Goal: Task Accomplishment & Management: Complete application form

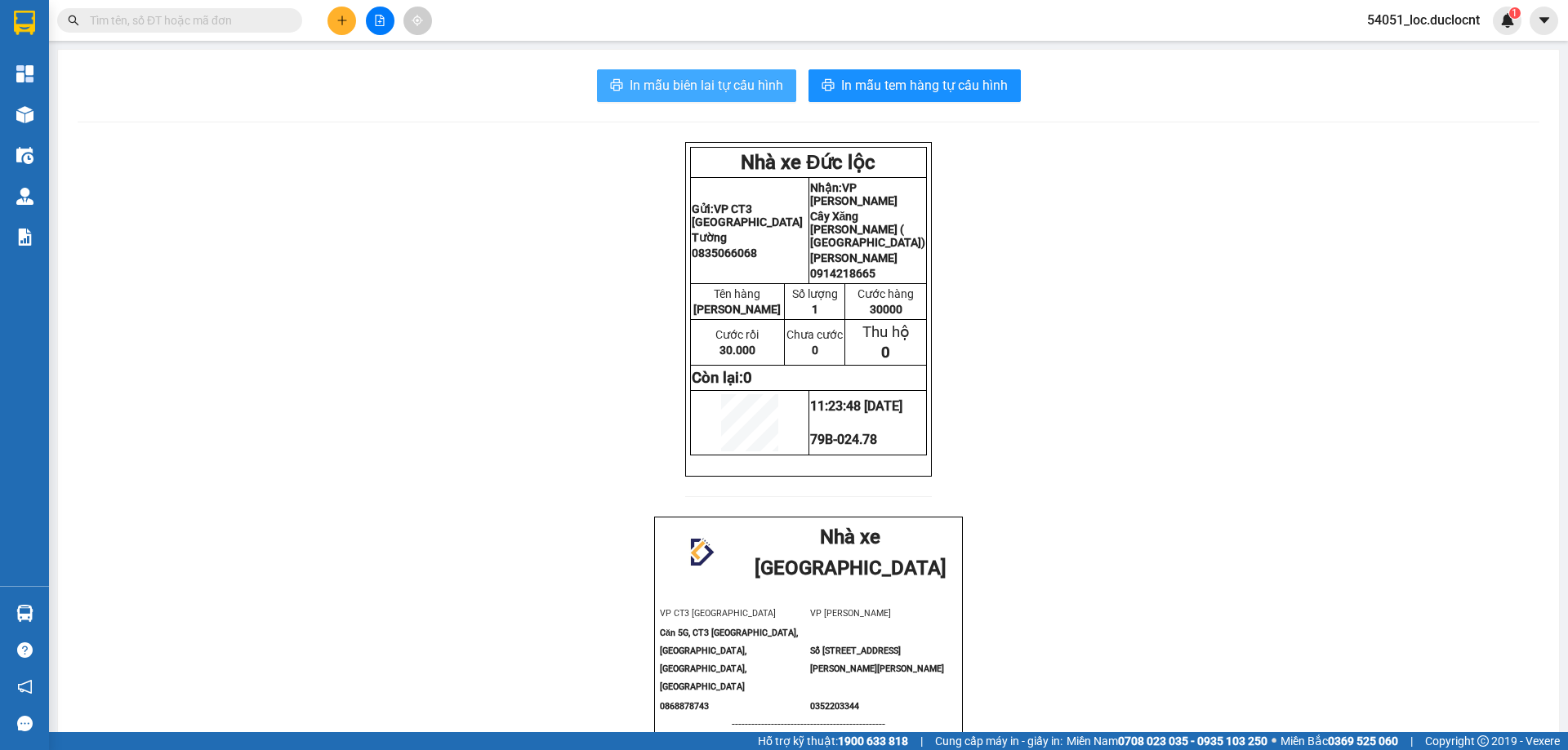
click at [666, 85] on span "In mẫu biên lai tự cấu hình" at bounding box center [706, 85] width 154 height 20
click at [704, 91] on span "In mẫu biên lai tự cấu hình" at bounding box center [706, 85] width 154 height 20
click at [707, 95] on span "In mẫu biên lai tự cấu hình" at bounding box center [706, 85] width 154 height 20
click at [727, 80] on span "In mẫu biên lai tự cấu hình" at bounding box center [706, 85] width 154 height 20
click at [744, 81] on span "In mẫu biên lai tự cấu hình" at bounding box center [706, 85] width 154 height 20
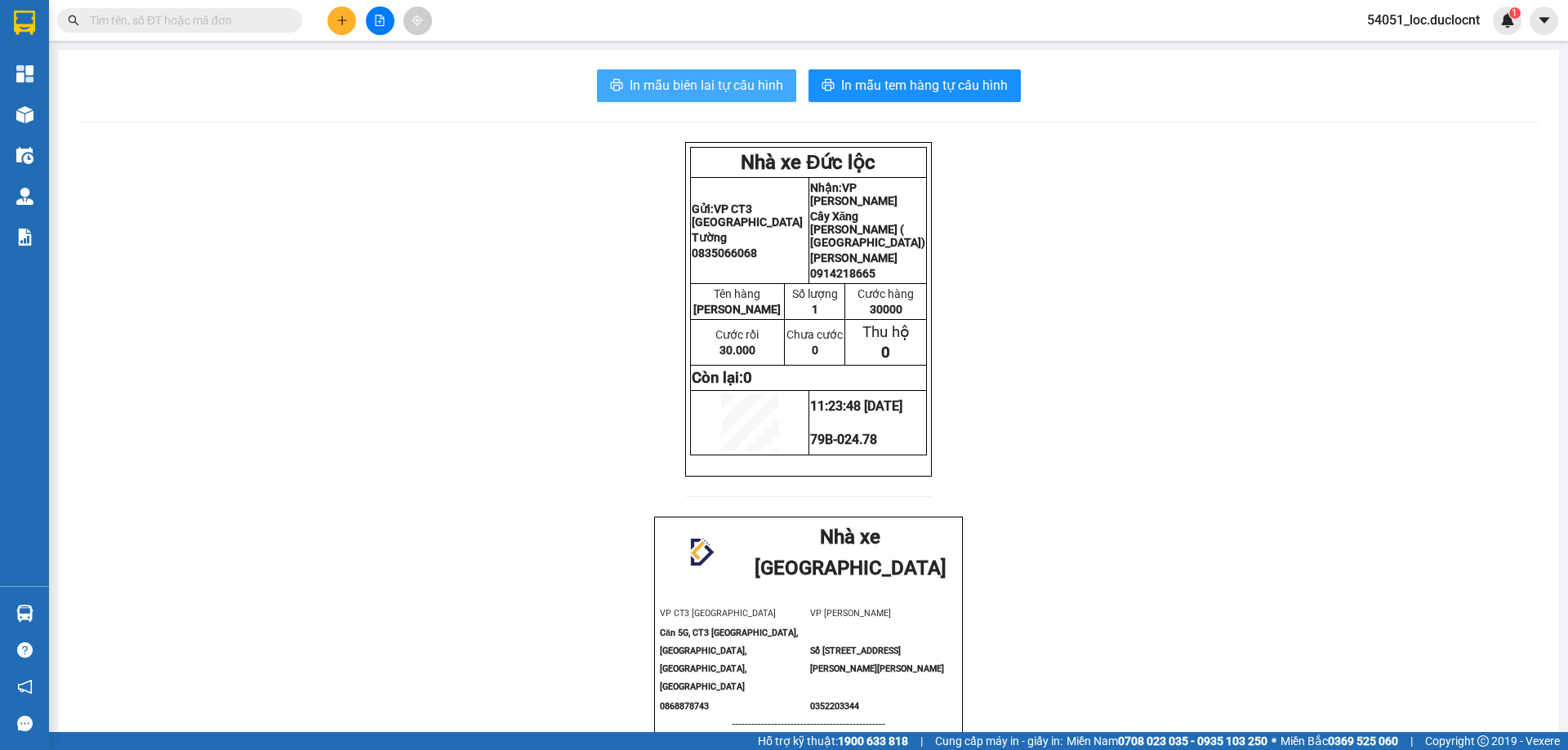
click at [754, 78] on span "In mẫu biên lai tự cấu hình" at bounding box center [706, 85] width 154 height 20
click at [741, 83] on span "In mẫu biên lai tự cấu hình" at bounding box center [706, 85] width 154 height 20
click at [648, 104] on div "In mẫu biên lai tự cấu hình In mẫu tem hàng tự cấu hình Nhà xe Đức lộc Gửi: VP …" at bounding box center [808, 638] width 1501 height 1176
click at [661, 89] on span "In mẫu biên lai tự cấu hình" at bounding box center [706, 85] width 154 height 20
click at [736, 100] on button "In mẫu biên lai tự cấu hình" at bounding box center [696, 85] width 199 height 32
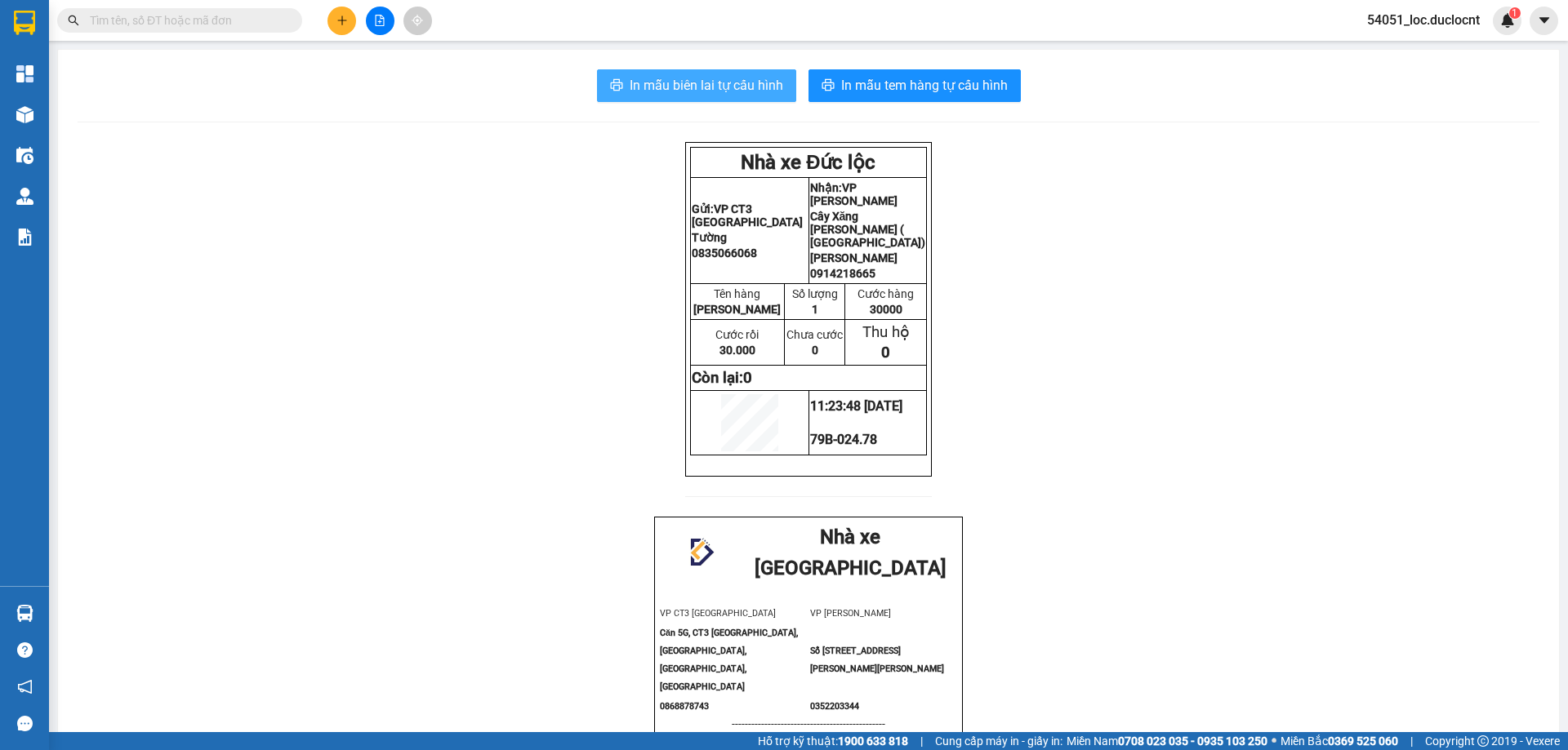
click at [673, 74] on button "In mẫu biên lai tự cấu hình" at bounding box center [696, 85] width 199 height 32
click at [709, 83] on span "In mẫu biên lai tự cấu hình" at bounding box center [706, 85] width 154 height 20
click at [769, 97] on button "In mẫu biên lai tự cấu hình" at bounding box center [696, 85] width 199 height 32
click at [727, 76] on span "In mẫu biên lai tự cấu hình" at bounding box center [706, 85] width 154 height 20
click at [714, 74] on button "In mẫu biên lai tự cấu hình" at bounding box center [696, 85] width 199 height 32
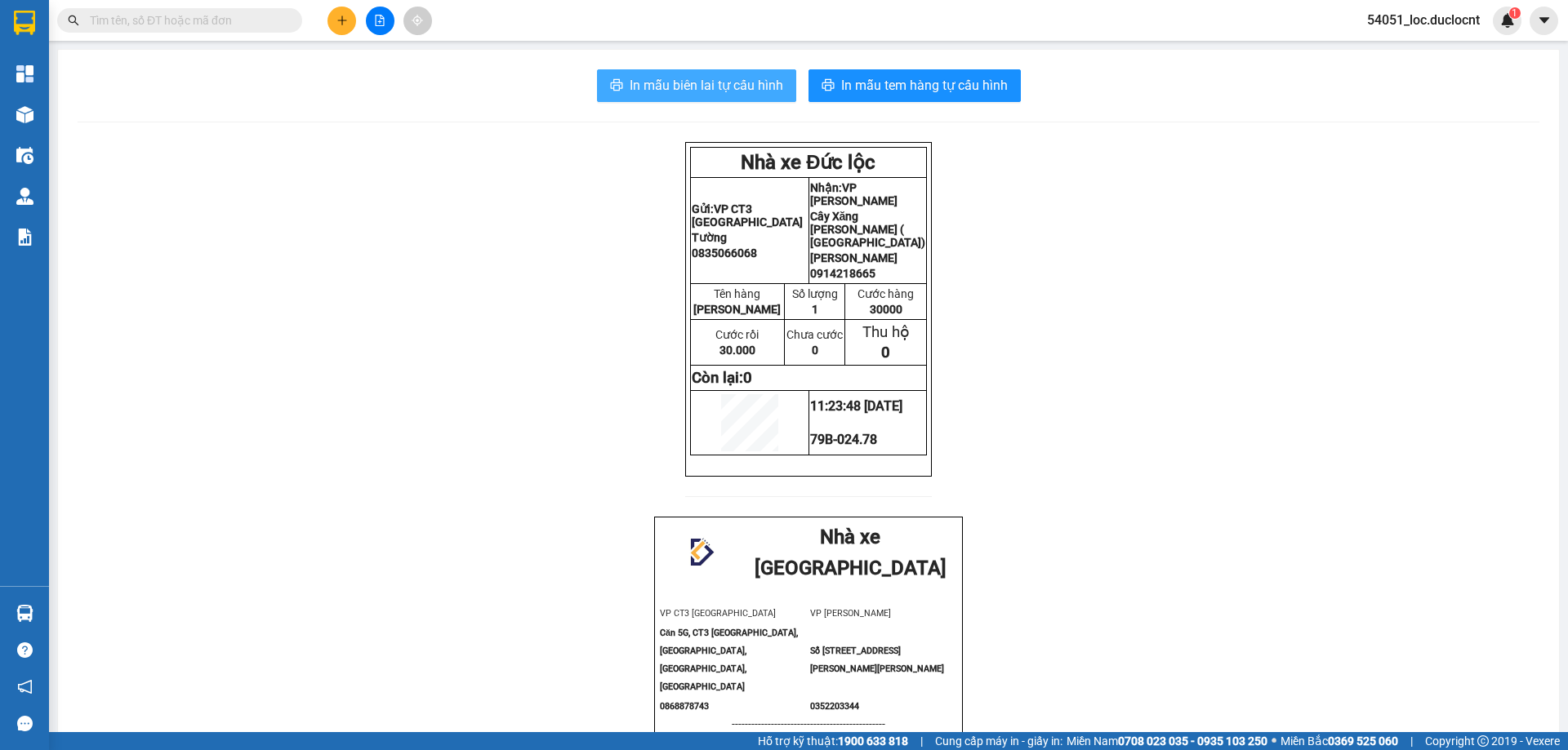
click at [737, 80] on span "In mẫu biên lai tự cấu hình" at bounding box center [706, 85] width 154 height 20
click at [973, 65] on div "In mẫu biên lai tự cấu hình In mẫu tem hàng tự cấu hình Nhà xe Đức lộc Gửi: VP …" at bounding box center [808, 638] width 1501 height 1176
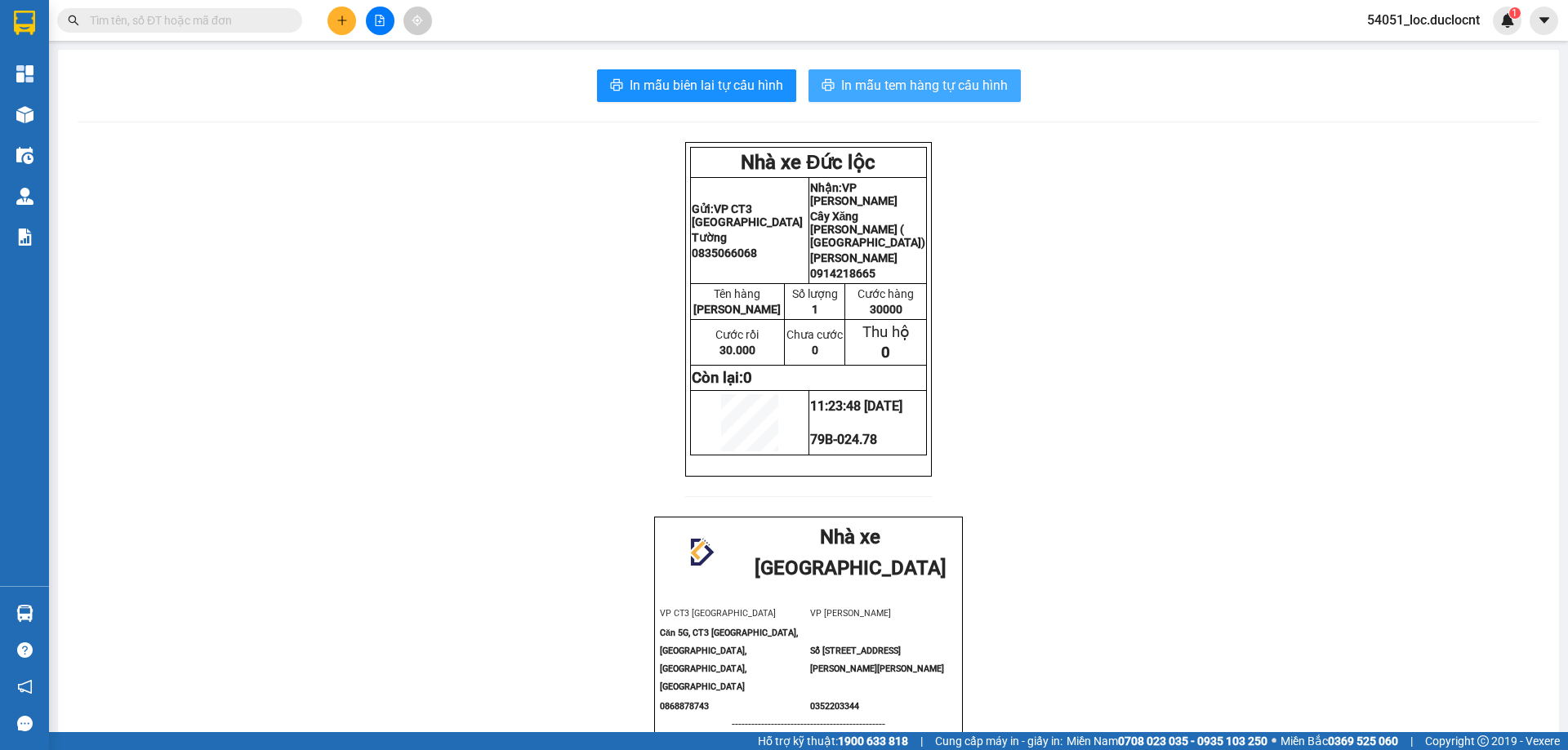
click at [971, 81] on span "In mẫu tem hàng tự cấu hình" at bounding box center [925, 85] width 167 height 20
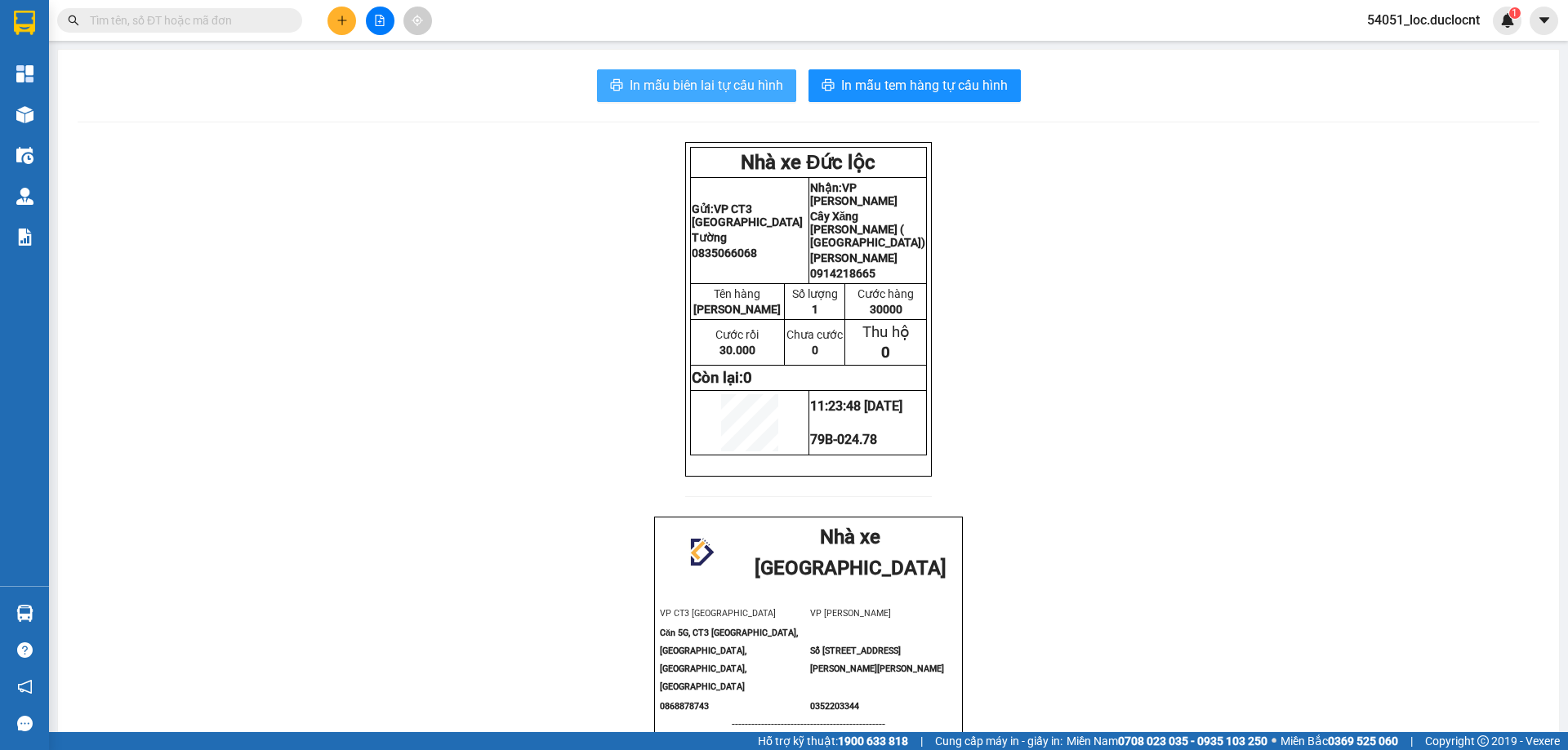
click at [745, 96] on button "In mẫu biên lai tự cấu hình" at bounding box center [696, 85] width 199 height 32
click at [752, 92] on span "In mẫu biên lai tự cấu hình" at bounding box center [706, 85] width 154 height 20
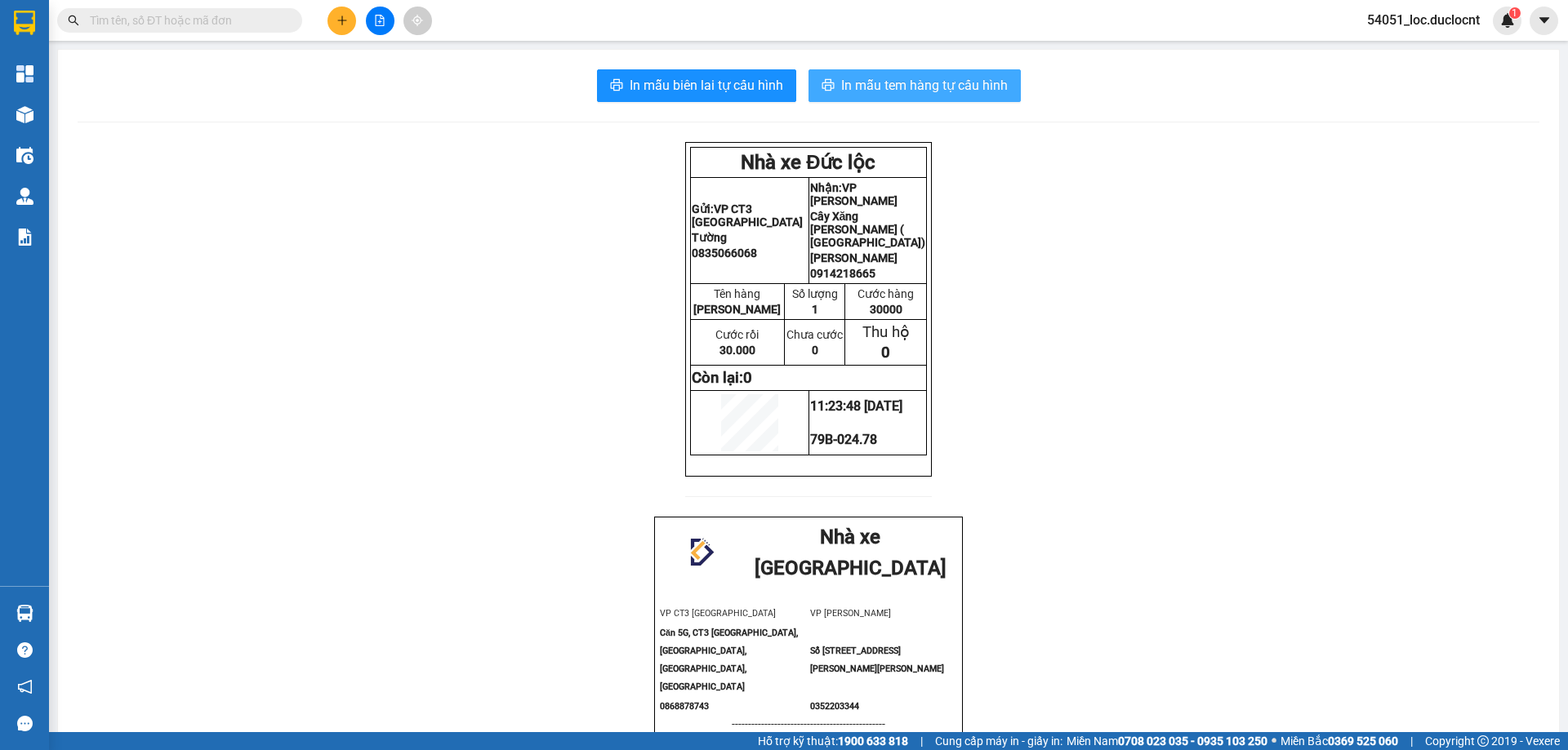
click at [879, 92] on span "In mẫu tem hàng tự cấu hình" at bounding box center [925, 85] width 167 height 20
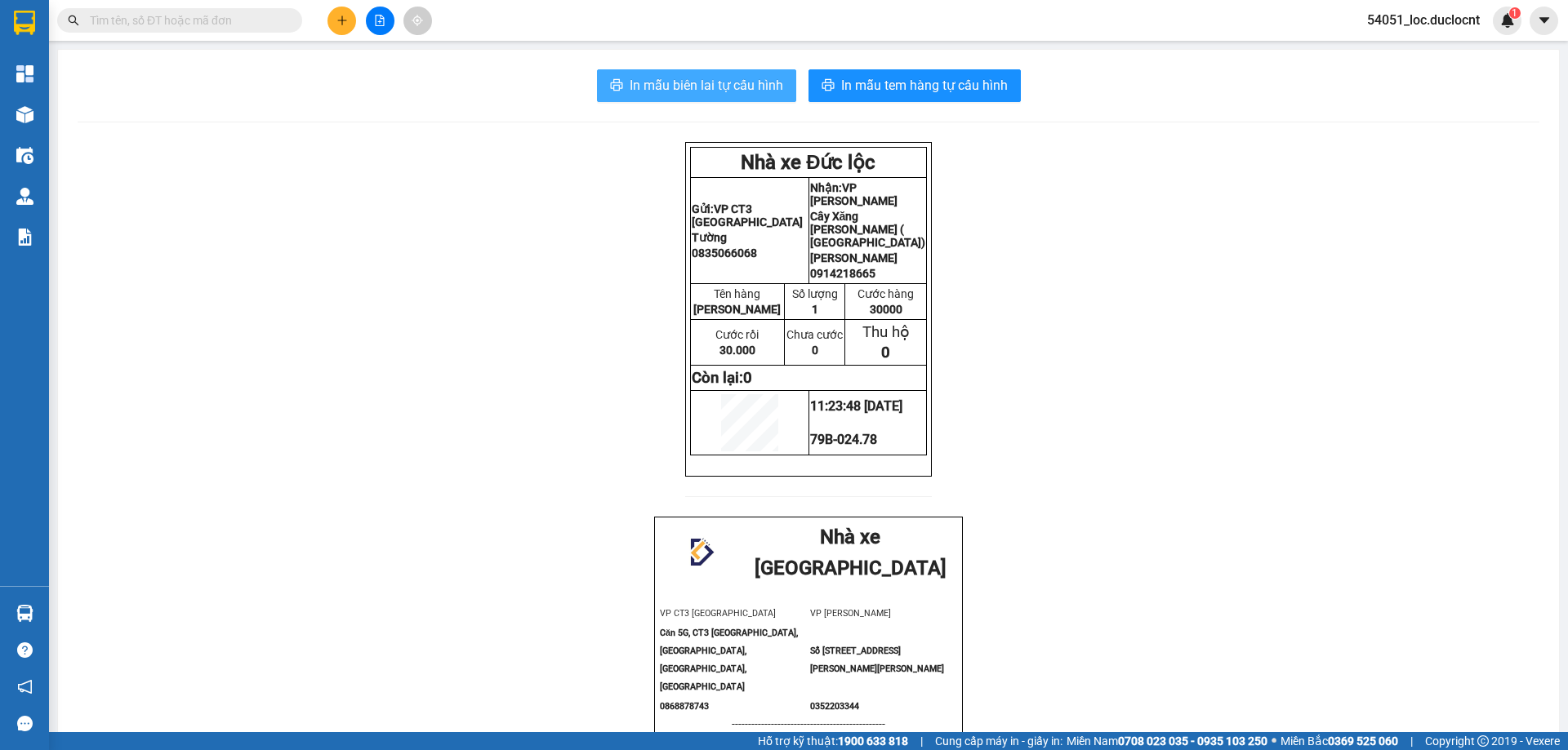
click at [742, 89] on span "In mẫu biên lai tự cấu hình" at bounding box center [706, 85] width 154 height 20
click at [708, 76] on span "In mẫu biên lai tự cấu hình" at bounding box center [706, 85] width 154 height 20
click at [690, 80] on span "In mẫu biên lai tự cấu hình" at bounding box center [706, 85] width 154 height 20
click at [750, 87] on span "In mẫu biên lai tự cấu hình" at bounding box center [706, 85] width 154 height 20
click at [713, 87] on span "In mẫu biên lai tự cấu hình" at bounding box center [706, 85] width 154 height 20
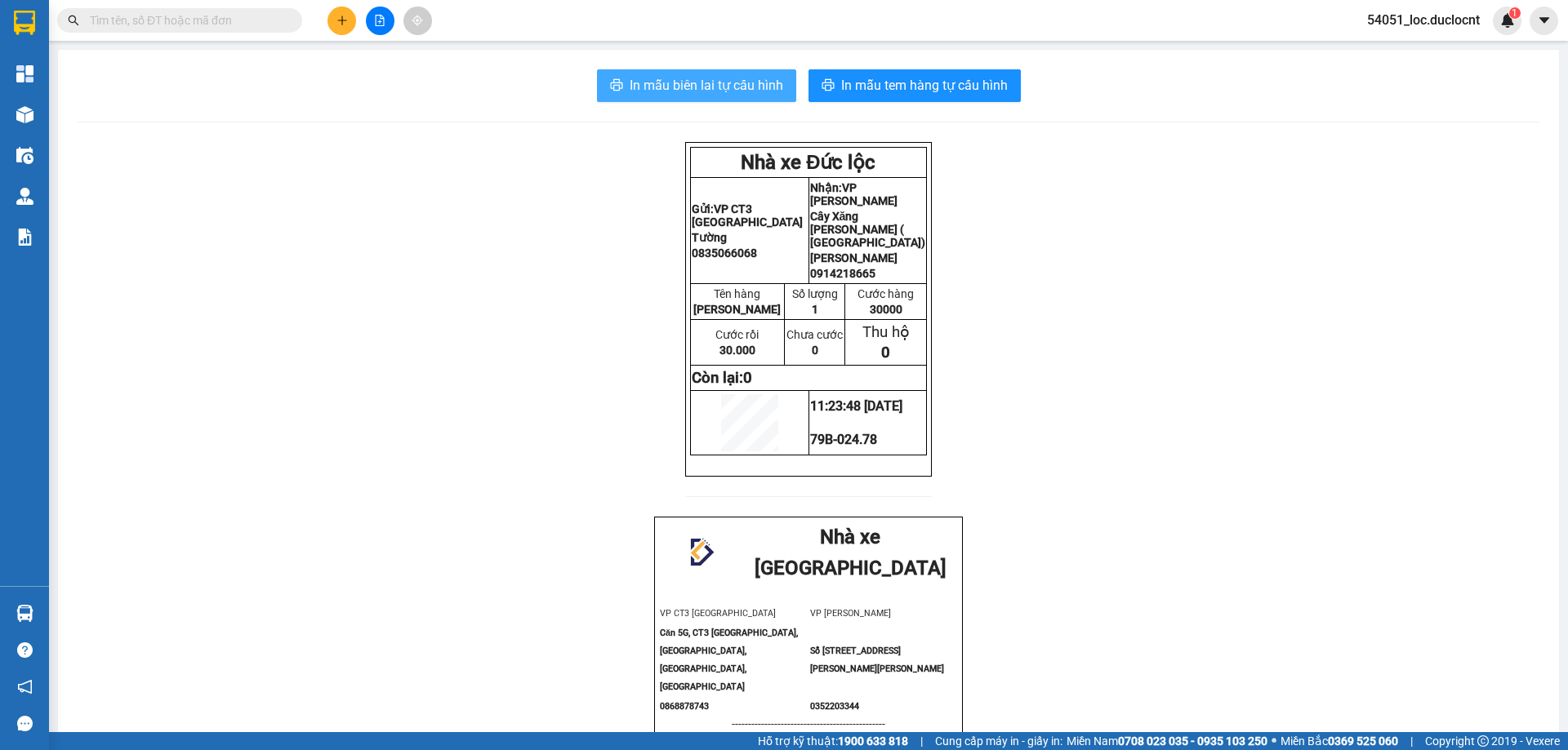
click at [667, 74] on button "In mẫu biên lai tự cấu hình" at bounding box center [696, 85] width 199 height 32
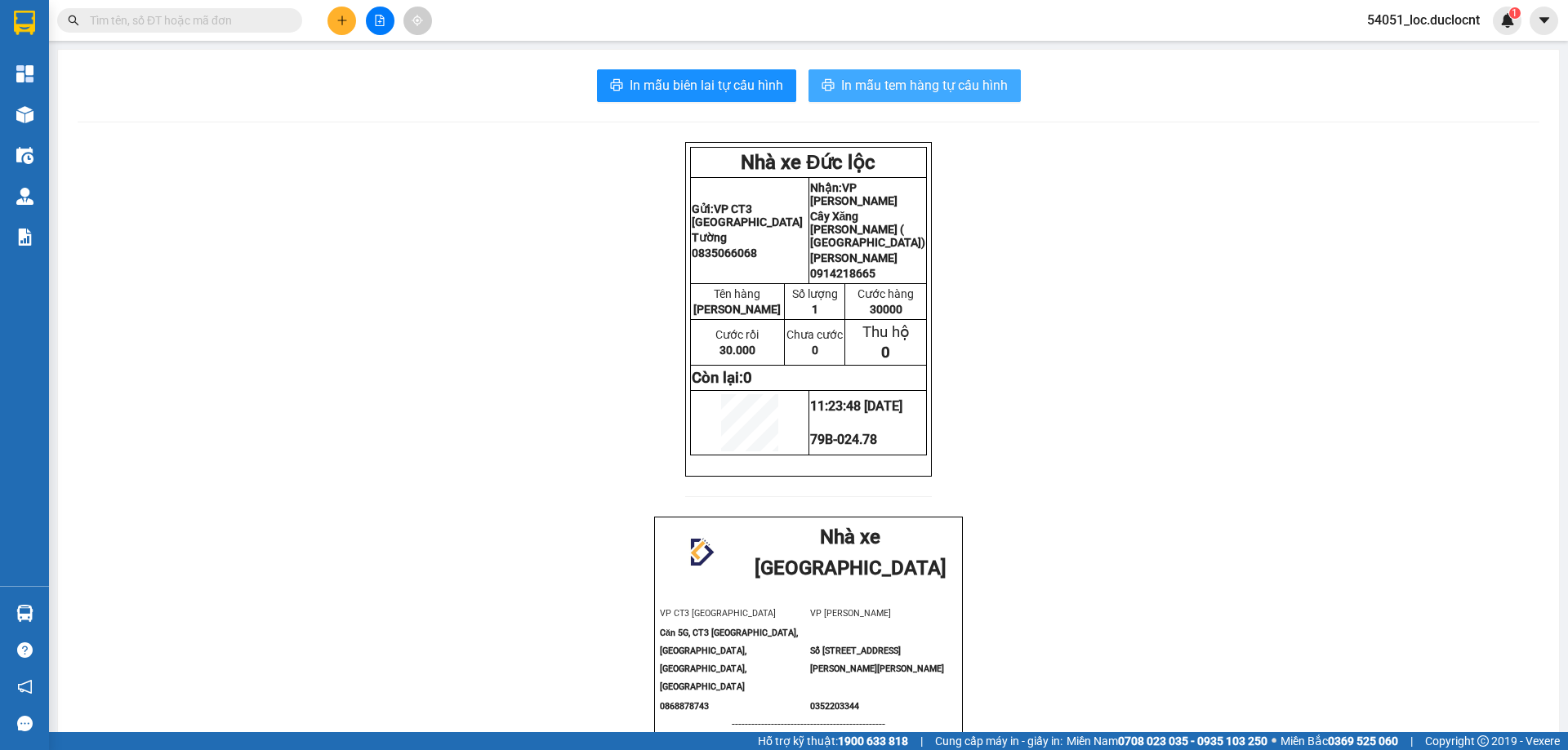
click at [968, 91] on span "In mẫu tem hàng tự cấu hình" at bounding box center [925, 85] width 167 height 20
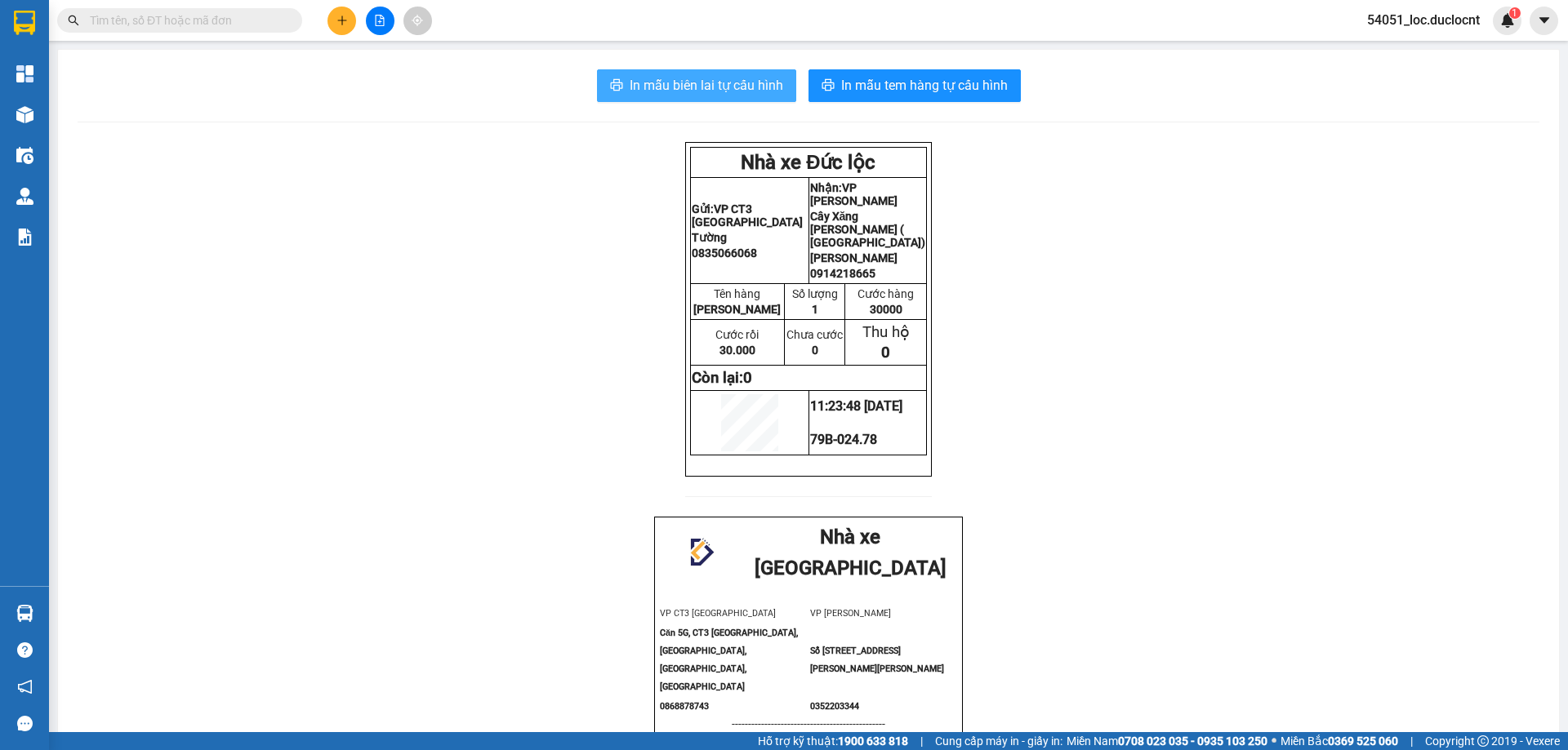
click at [733, 87] on span "In mẫu biên lai tự cấu hình" at bounding box center [706, 85] width 154 height 20
click at [695, 81] on span "In mẫu biên lai tự cấu hình" at bounding box center [706, 85] width 154 height 20
click at [742, 96] on span "In mẫu biên lai tự cấu hình" at bounding box center [706, 85] width 154 height 20
click at [747, 87] on span "In mẫu biên lai tự cấu hình" at bounding box center [706, 85] width 154 height 20
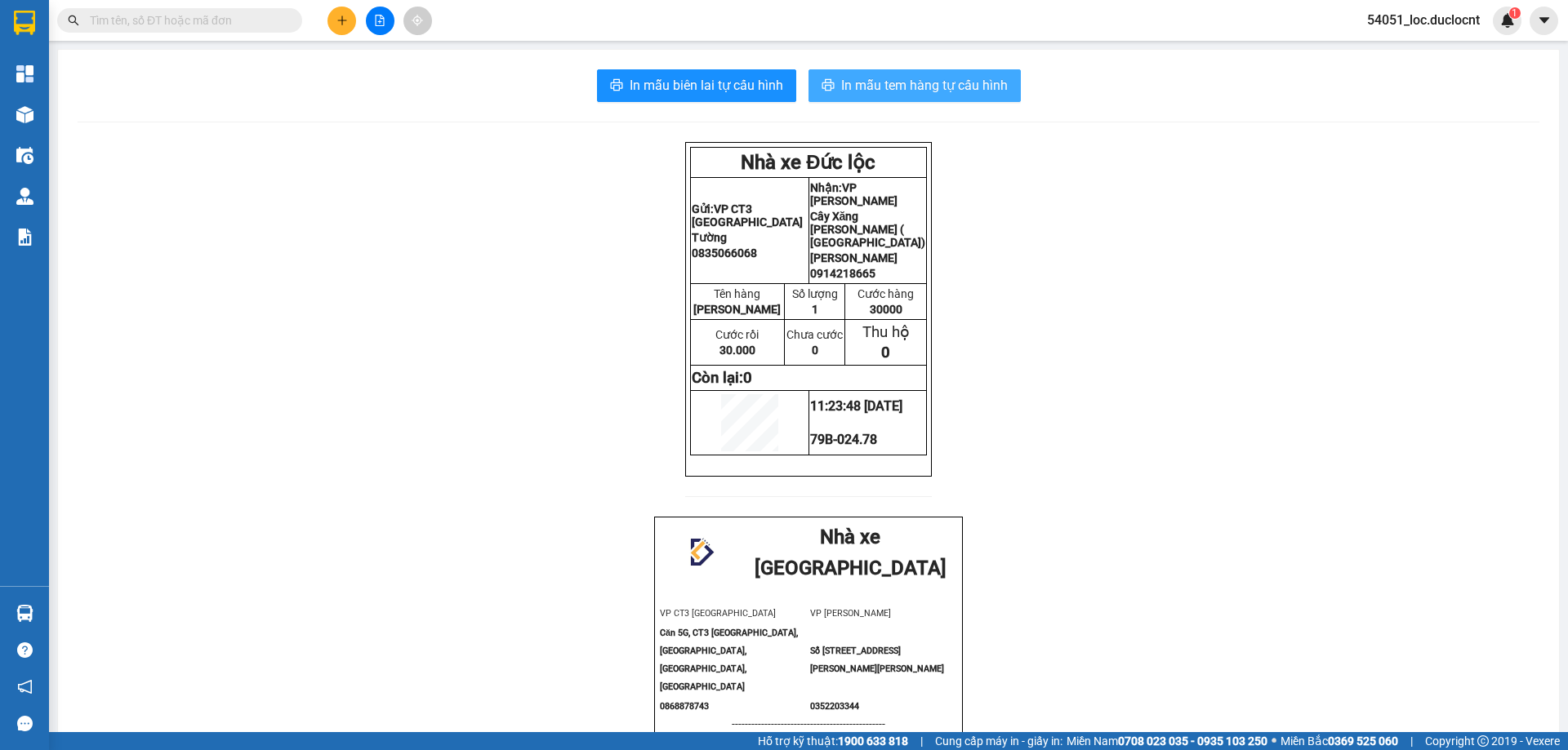
click at [927, 72] on button "In mẫu tem hàng tự cấu hình" at bounding box center [914, 85] width 212 height 32
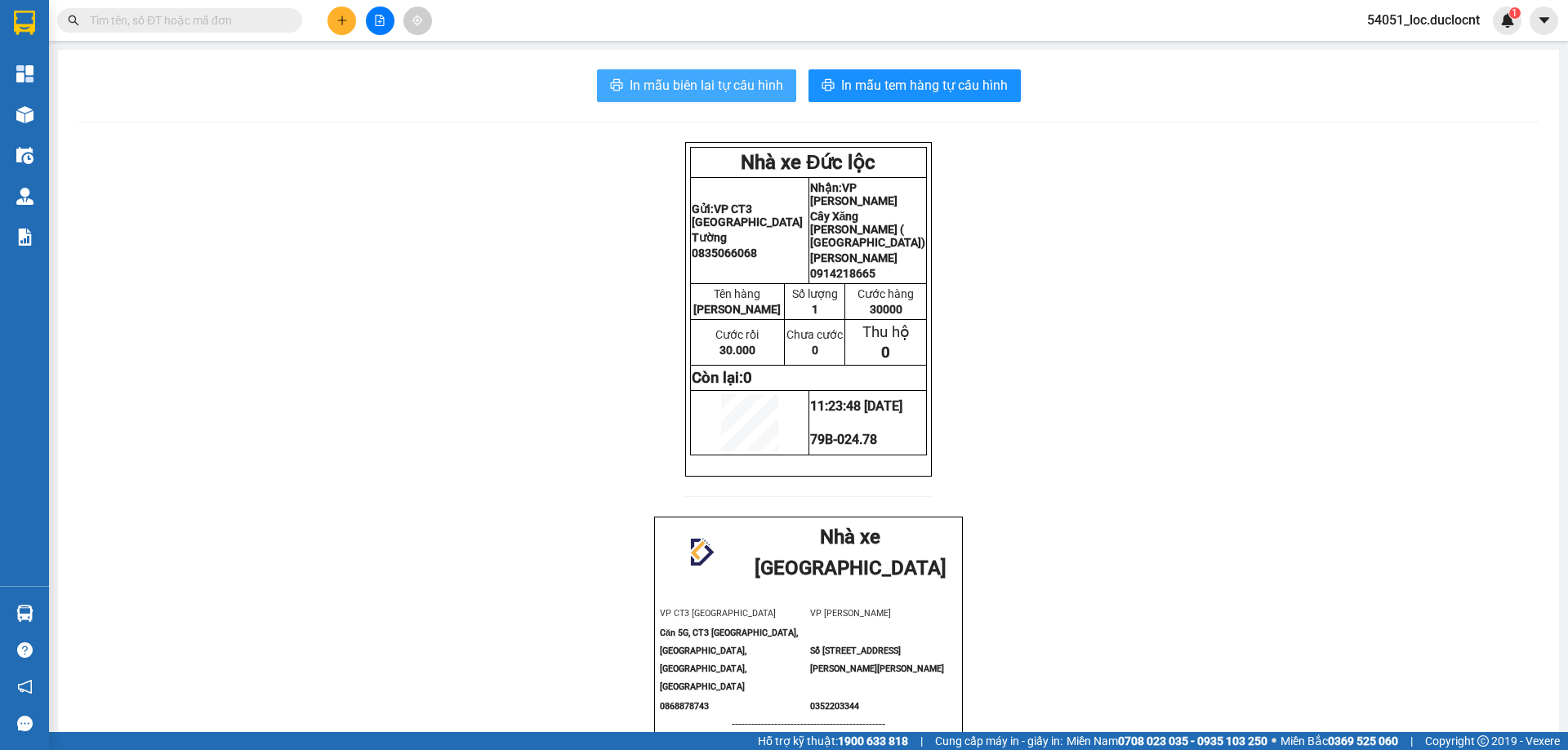
click at [746, 83] on span "In mẫu biên lai tự cấu hình" at bounding box center [706, 85] width 154 height 20
click at [726, 77] on span "In mẫu biên lai tự cấu hình" at bounding box center [706, 85] width 154 height 20
click at [705, 82] on span "In mẫu biên lai tự cấu hình" at bounding box center [706, 85] width 154 height 20
click at [347, 22] on icon "plus" at bounding box center [341, 20] width 11 height 11
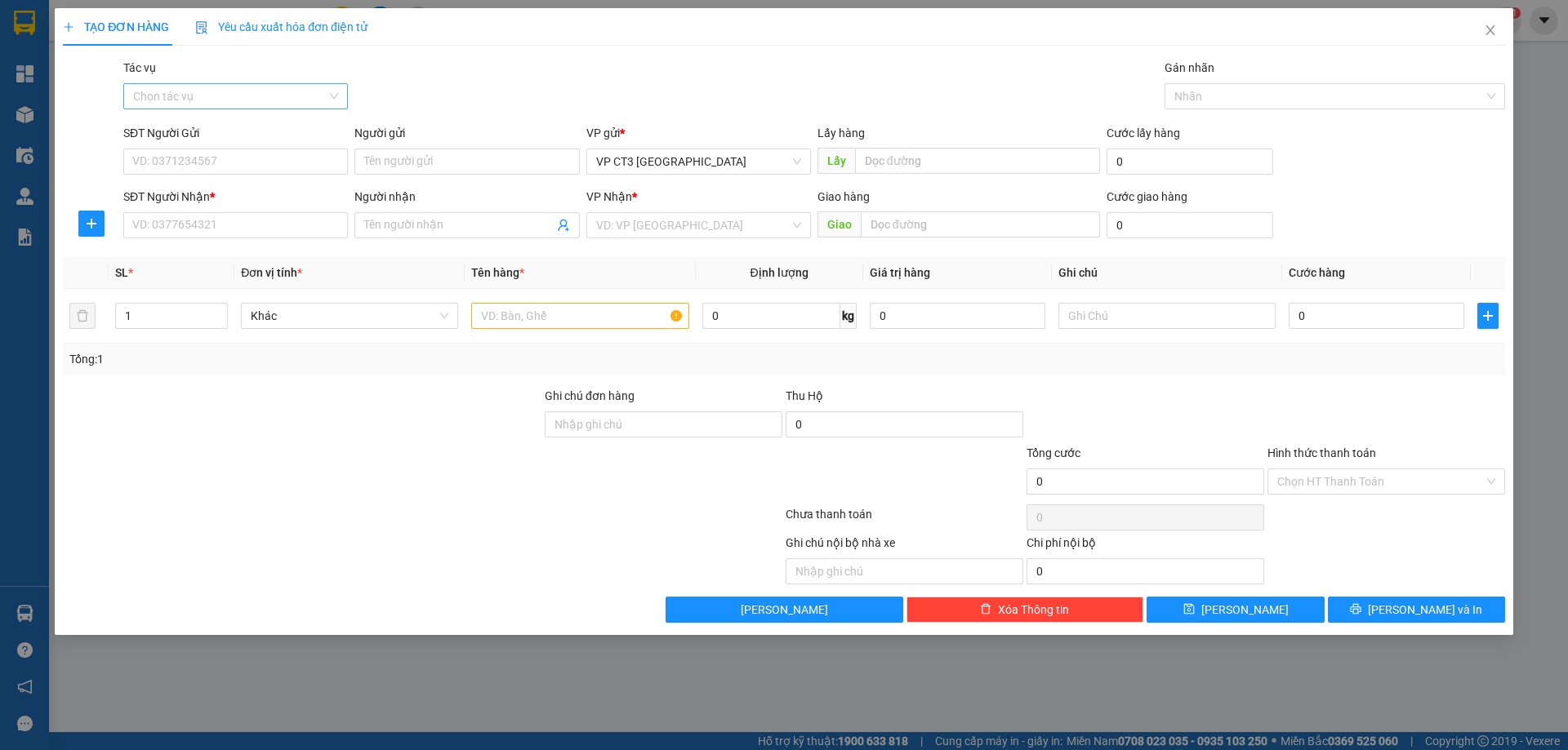
click at [268, 91] on input "Tác vụ" at bounding box center [230, 96] width 194 height 25
click at [257, 156] on div "Nhập hàng kho nhận" at bounding box center [236, 155] width 205 height 18
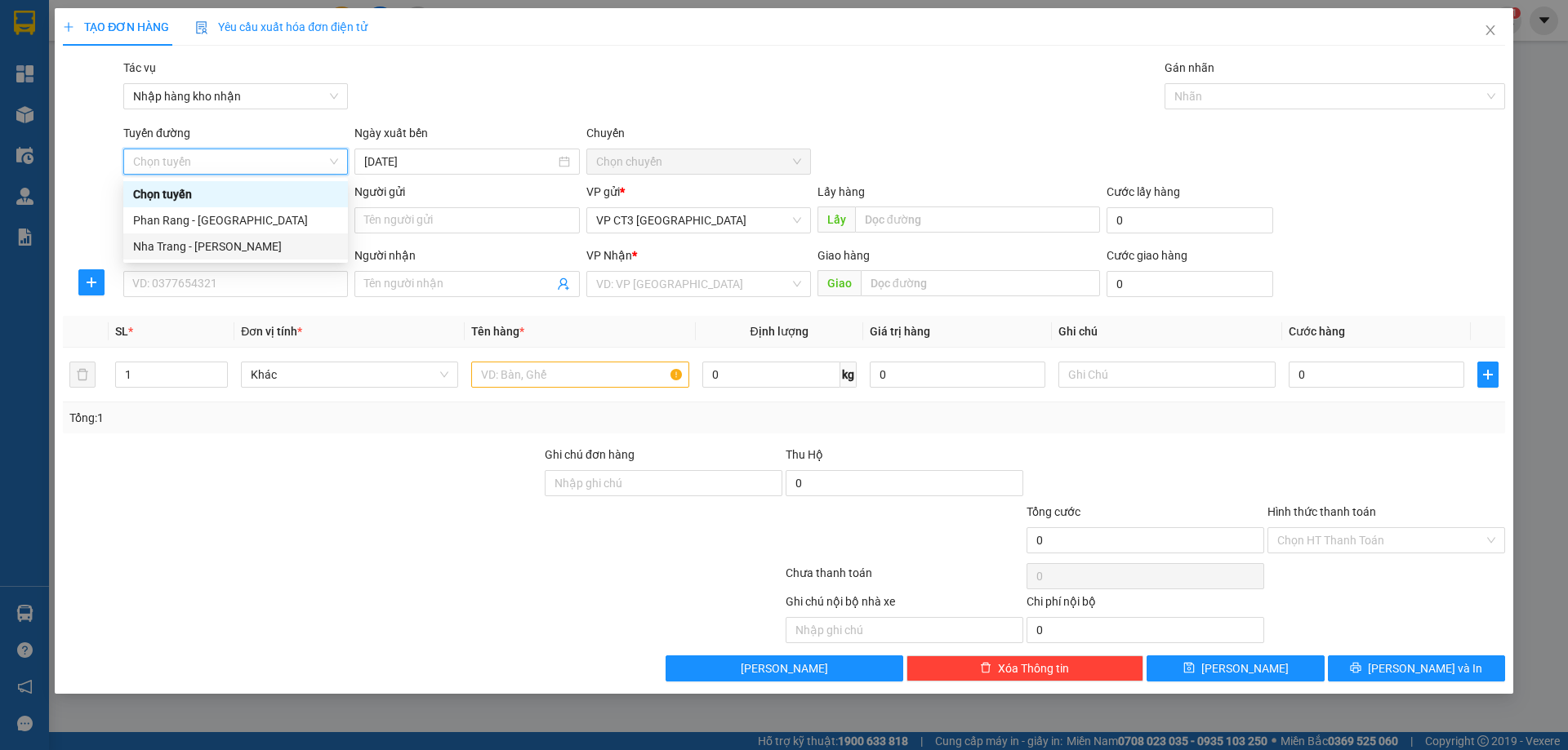
drag, startPoint x: 258, startPoint y: 252, endPoint x: 280, endPoint y: 246, distance: 22.8
click at [258, 253] on div "Nha Trang - [PERSON_NAME]" at bounding box center [236, 246] width 205 height 18
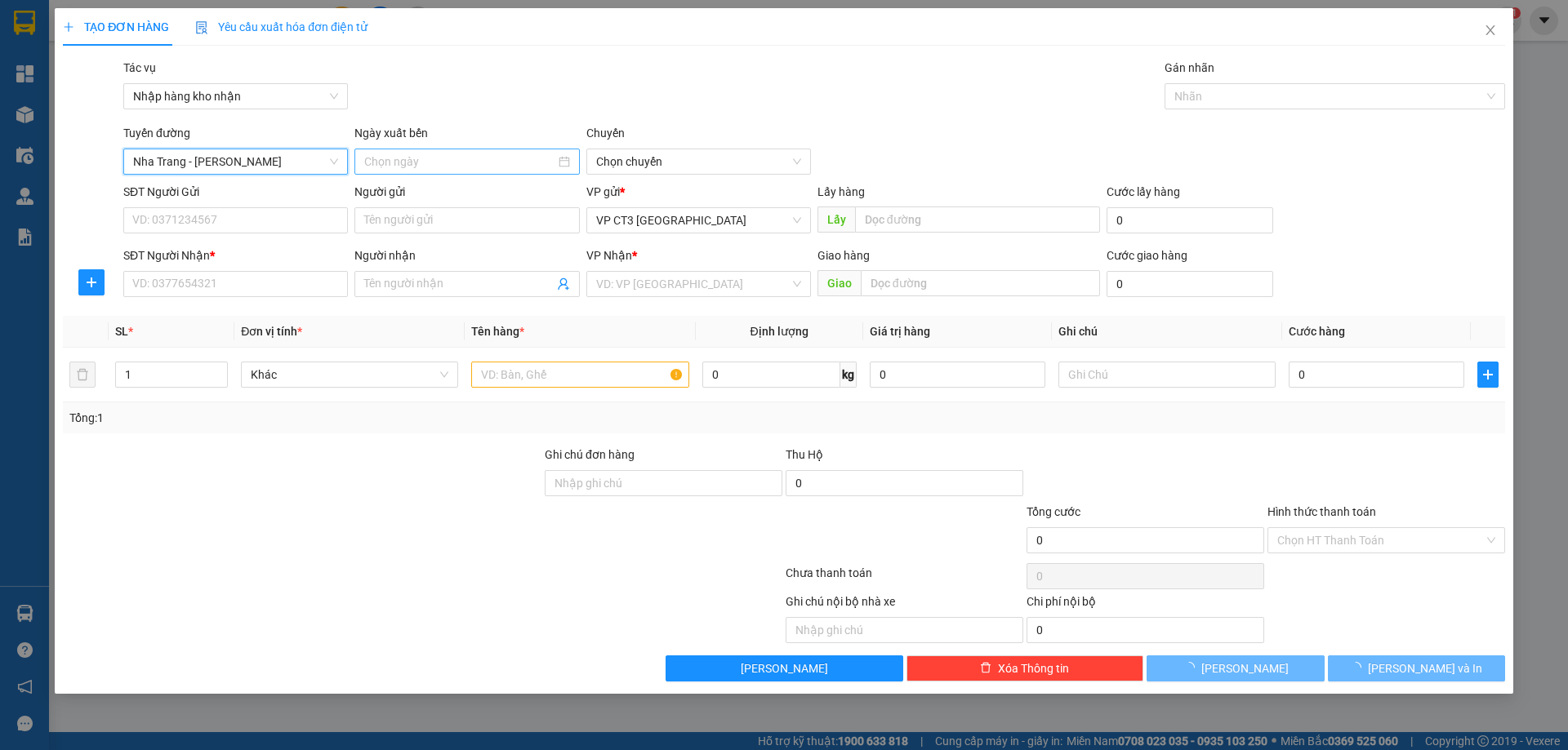
type input "[DATE]"
click at [652, 158] on span "04:30" at bounding box center [698, 161] width 205 height 25
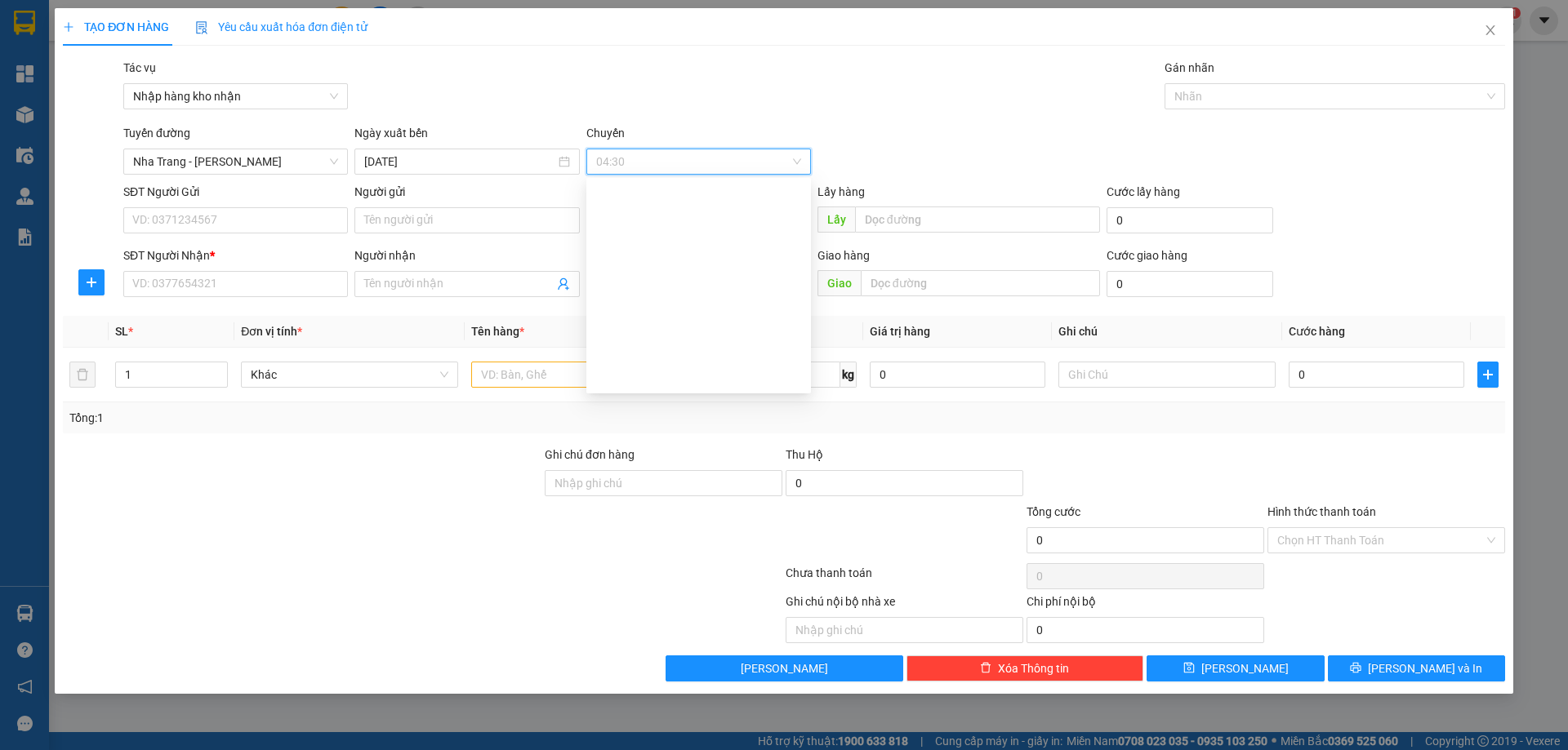
click at [1221, 86] on div "Nhãn" at bounding box center [1335, 96] width 340 height 26
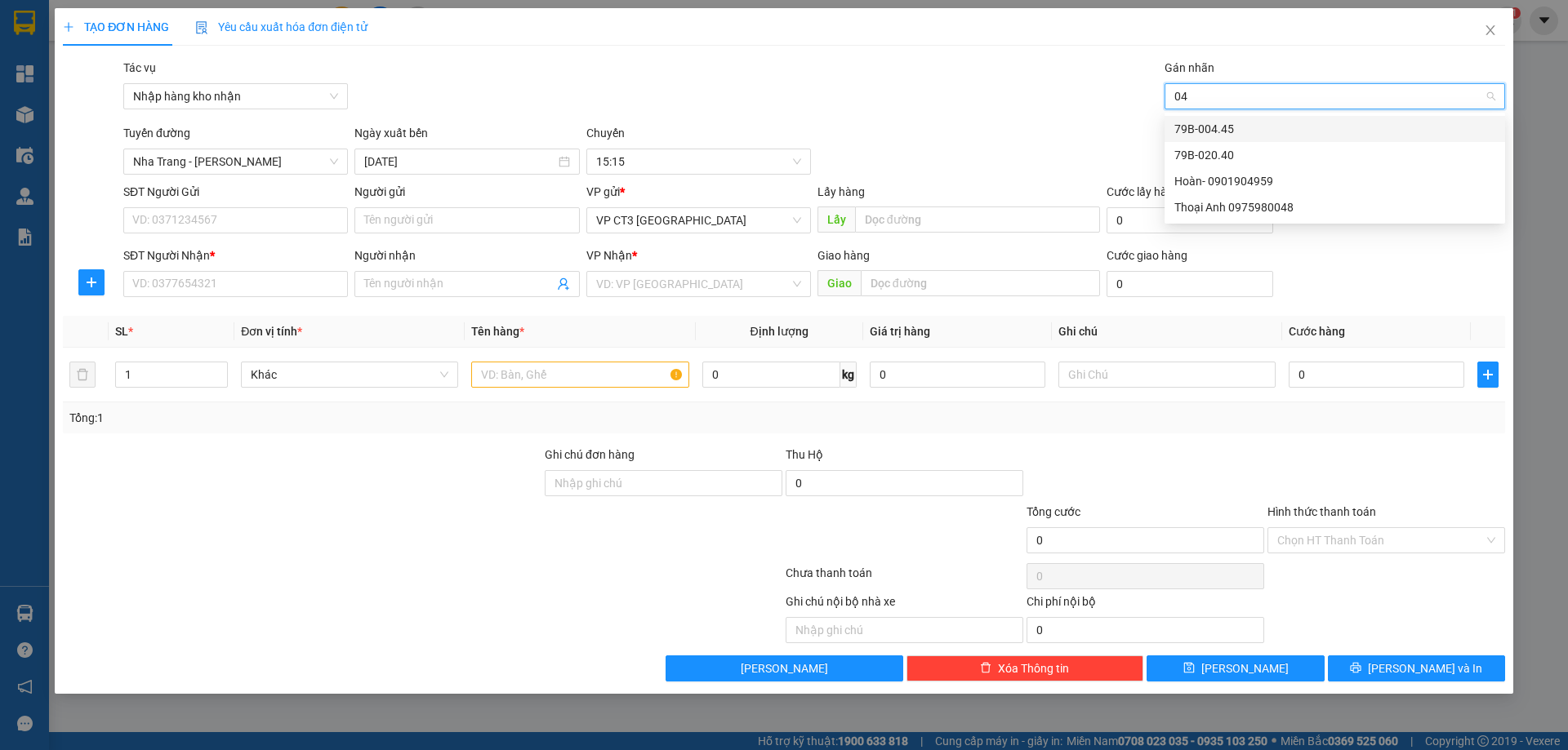
type input "040"
click at [1217, 132] on div "79B-020.40" at bounding box center [1335, 129] width 321 height 18
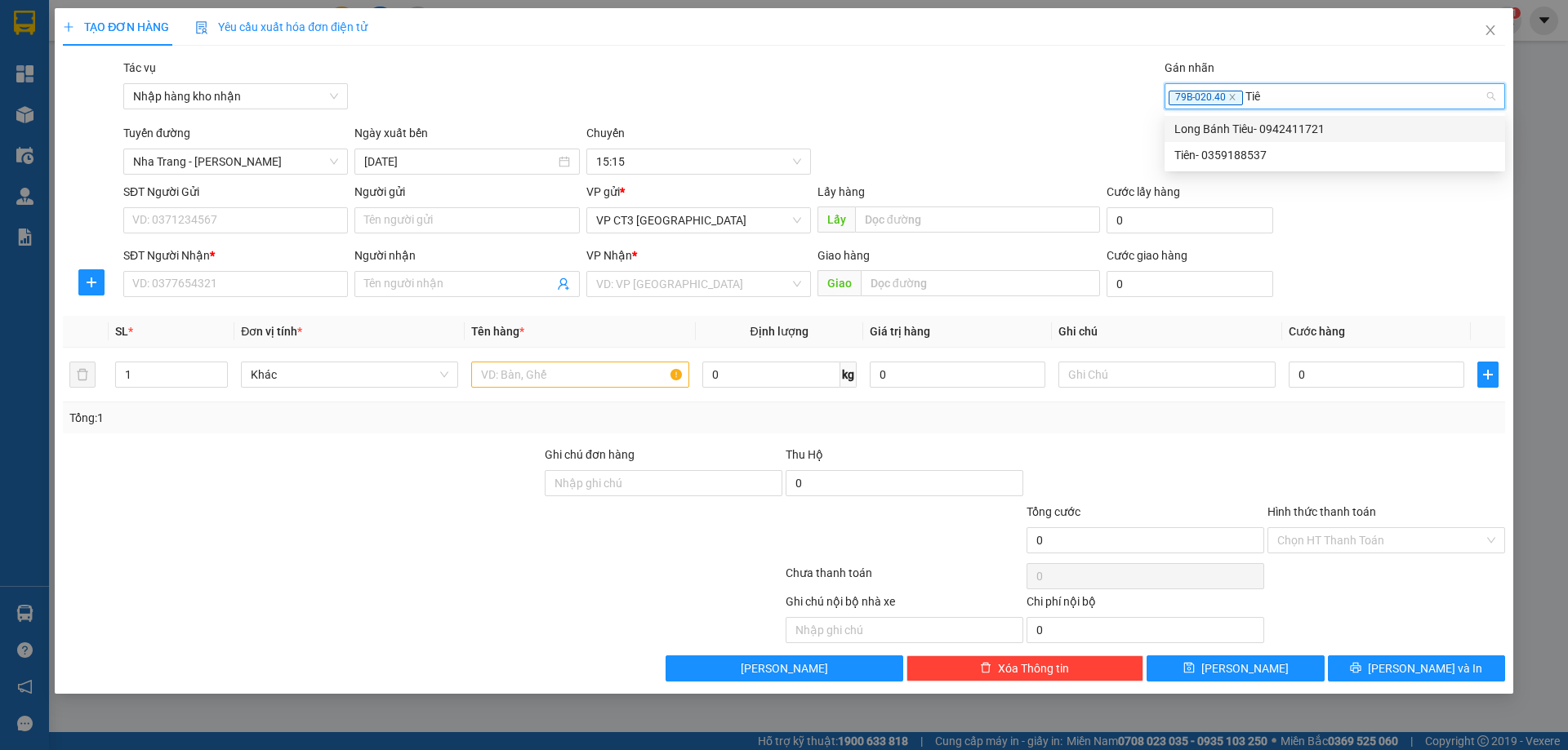
type input "Tiên"
click at [1298, 126] on div "Tiên- 0359188537" at bounding box center [1335, 129] width 321 height 18
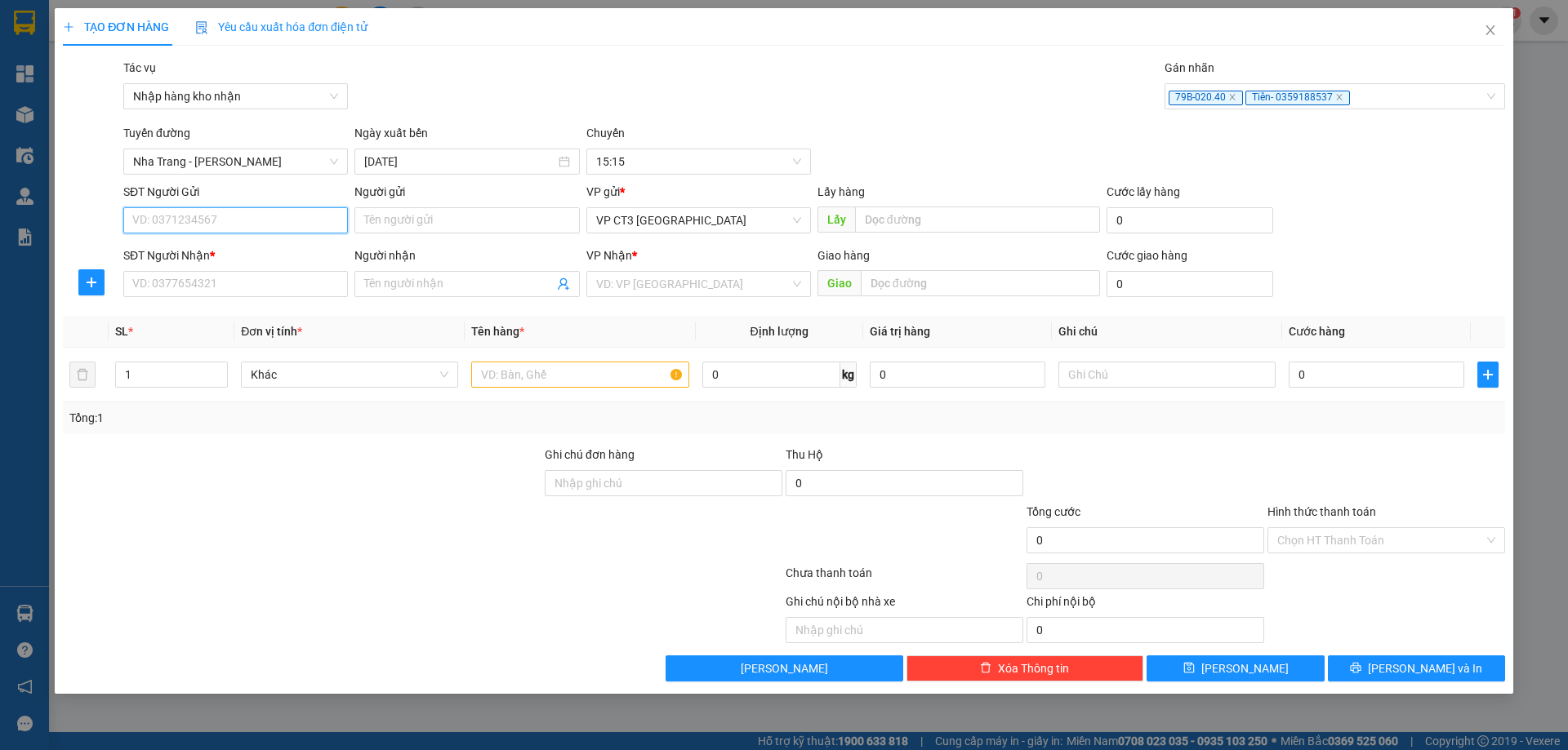
click at [299, 218] on input "SĐT Người Gửi" at bounding box center [236, 220] width 225 height 26
click at [293, 225] on input "SĐT Người Gửi" at bounding box center [236, 220] width 225 height 26
type input "0905469154"
click at [268, 250] on div "0905469154 - [GEOGRAPHIC_DATA][PERSON_NAME]" at bounding box center [268, 253] width 271 height 18
type input "lad hưng phát"
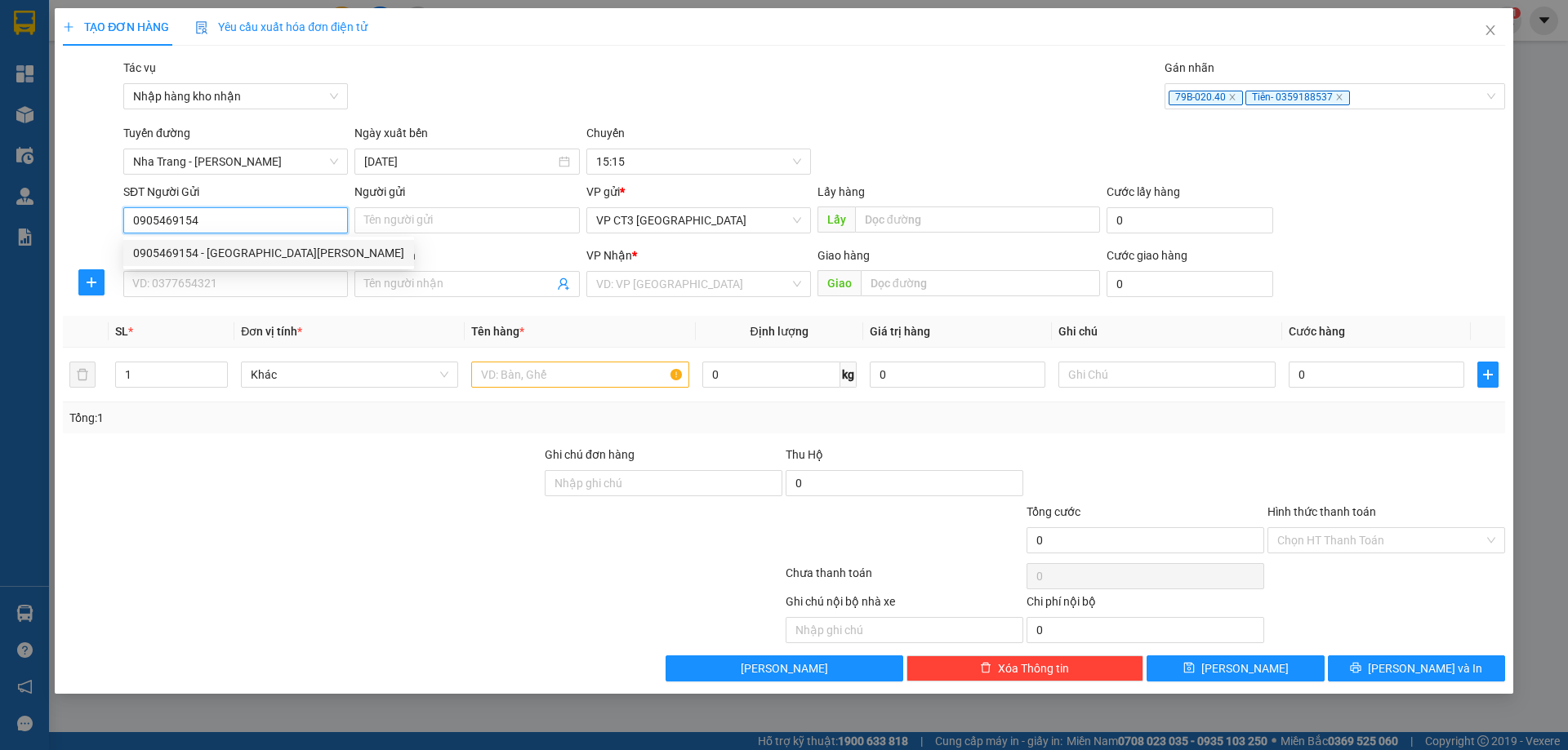
type input "0935670437"
type input "Nha Trầm"
type input "[GEOGRAPHIC_DATA]"
type input "30.000"
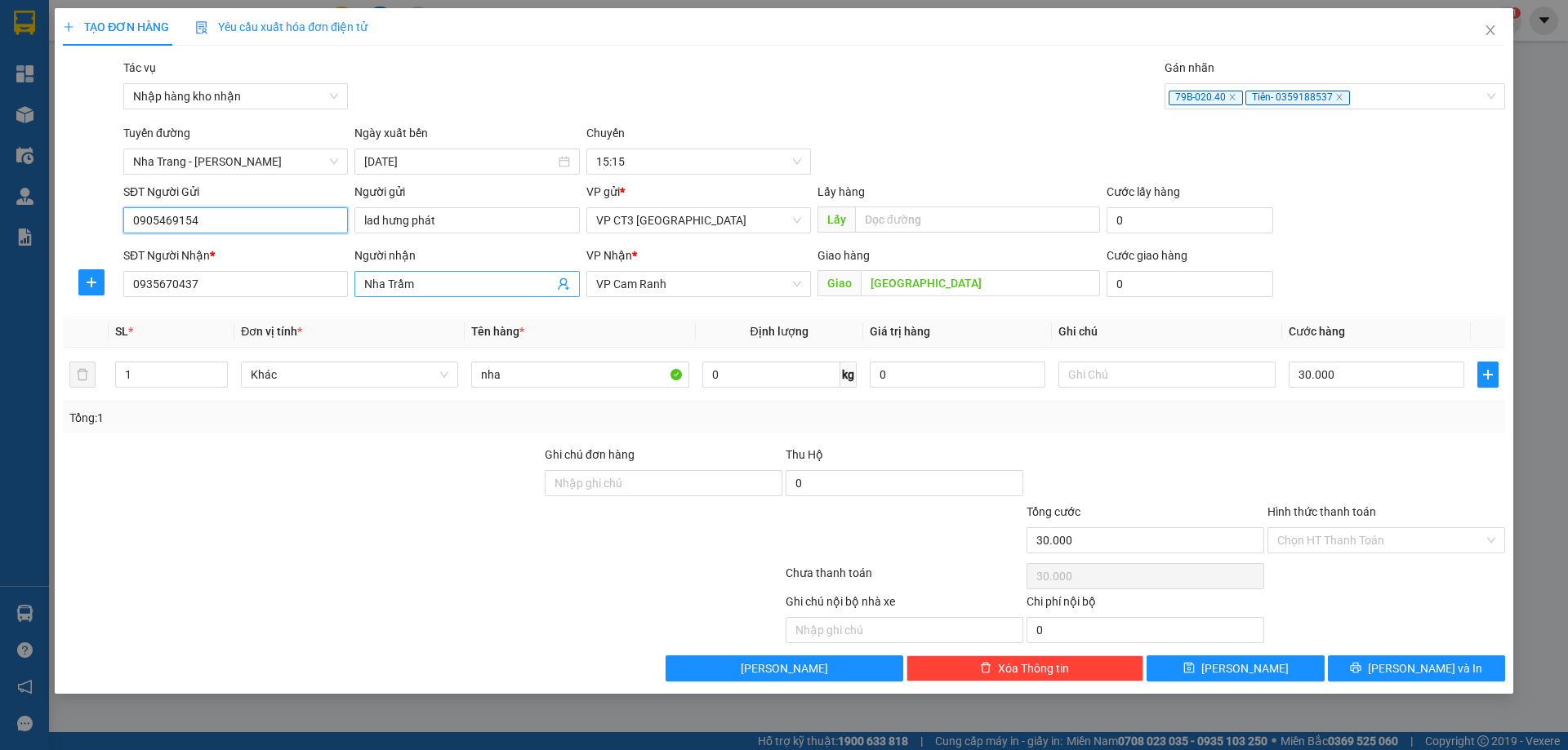
type input "0905469154"
click at [385, 284] on input "Nha Trầm" at bounding box center [458, 284] width 189 height 18
type input "Nha Khoa Trầm"
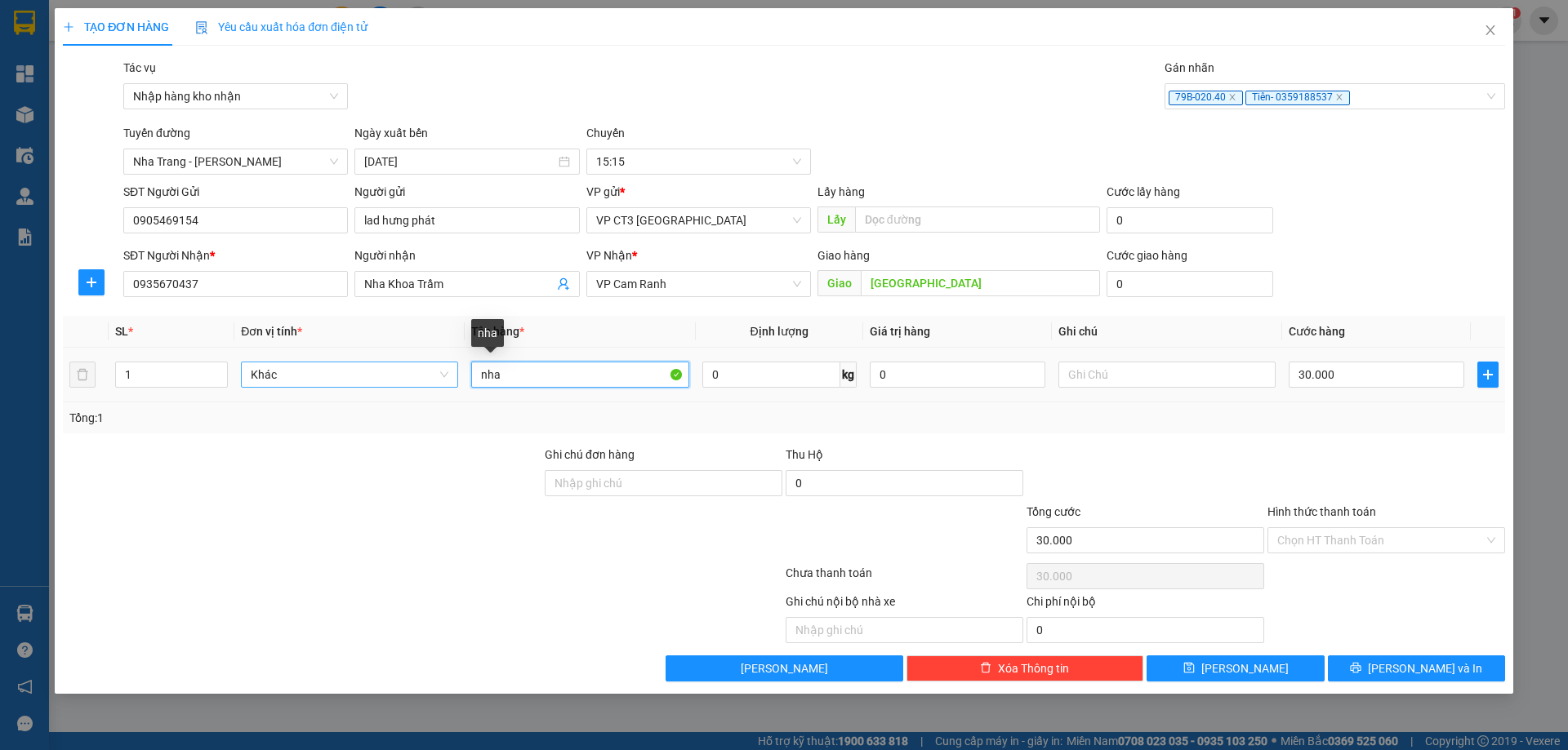
drag, startPoint x: 620, startPoint y: 373, endPoint x: 392, endPoint y: 375, distance: 228.0
click at [395, 379] on tr "1 Khác nha 0 kg 0 30.000" at bounding box center [784, 375] width 1443 height 54
type input "Hộp"
click at [1344, 545] on input "Hình thức thanh toán" at bounding box center [1380, 540] width 206 height 25
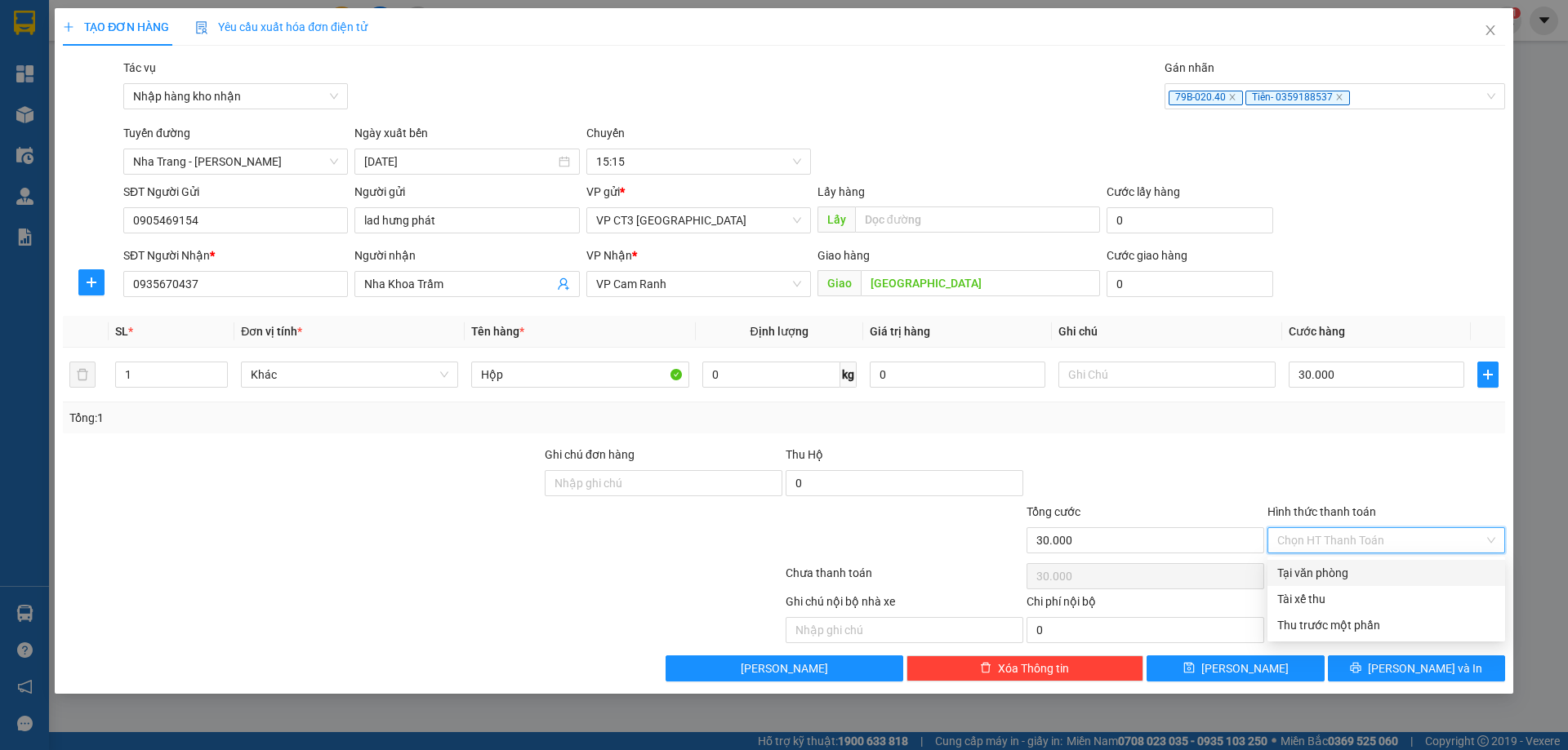
click at [1359, 569] on div "Tại văn phòng" at bounding box center [1386, 573] width 218 height 18
type input "0"
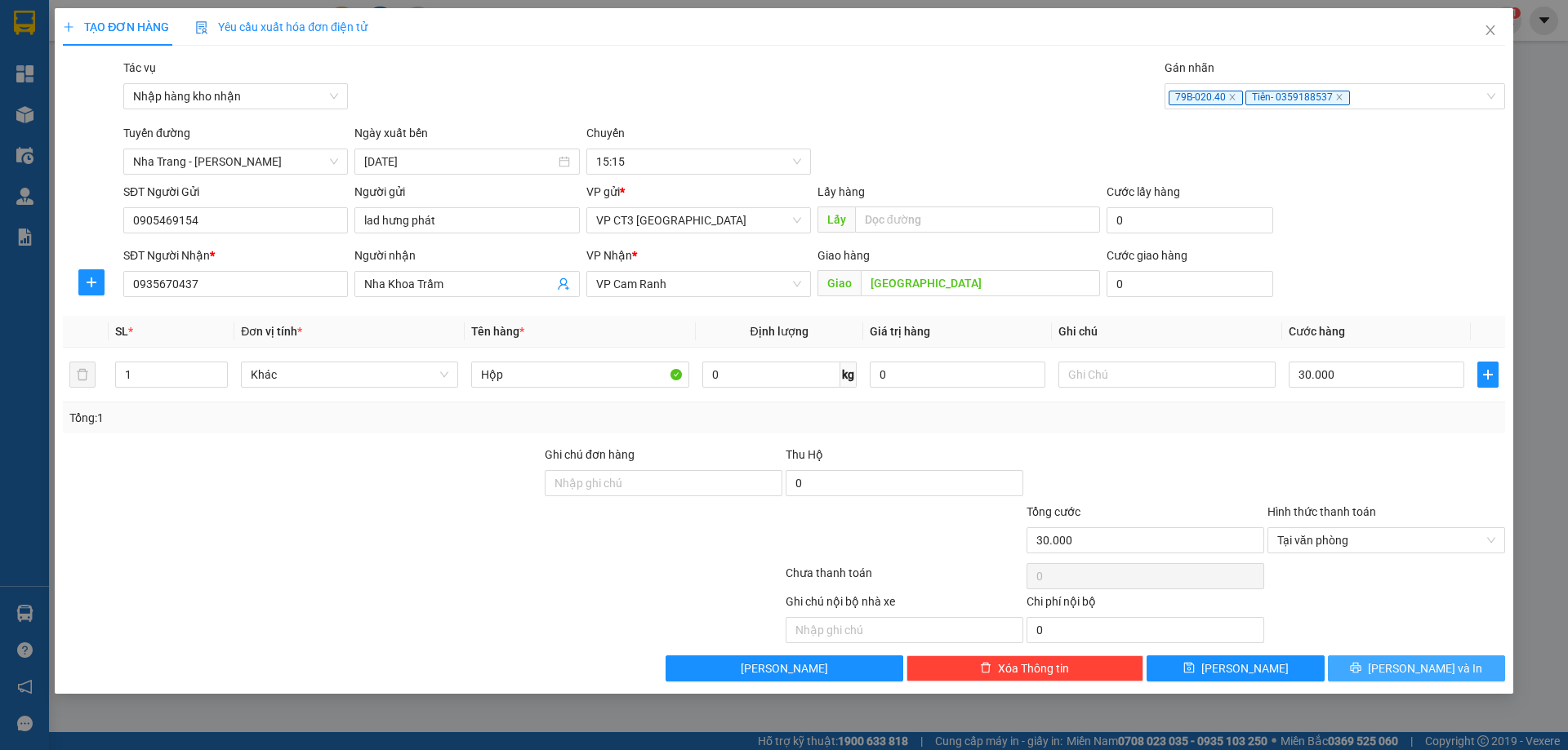
click at [1407, 671] on span "[PERSON_NAME] và In" at bounding box center [1425, 668] width 114 height 18
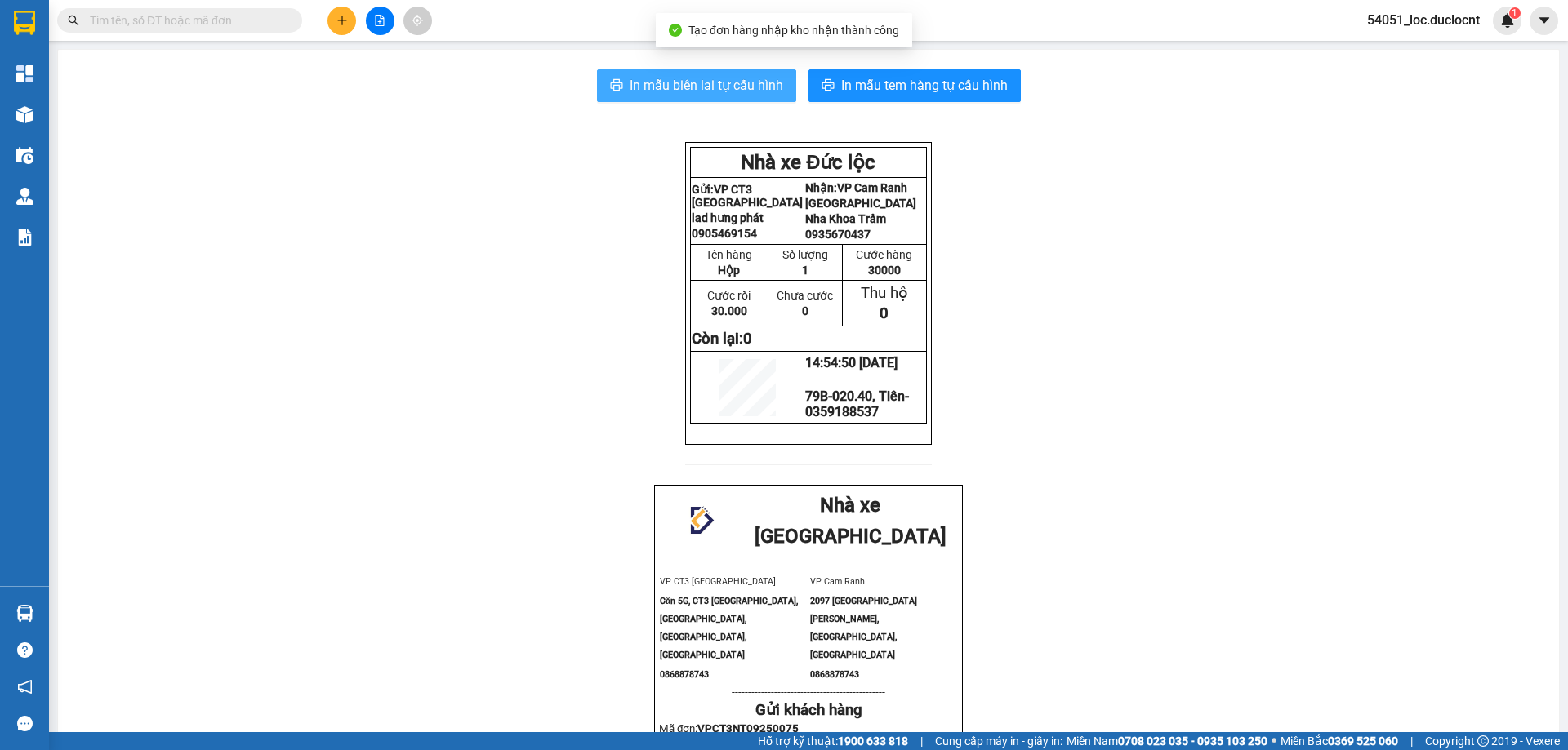
click at [741, 81] on span "In mẫu biên lai tự cấu hình" at bounding box center [706, 85] width 154 height 20
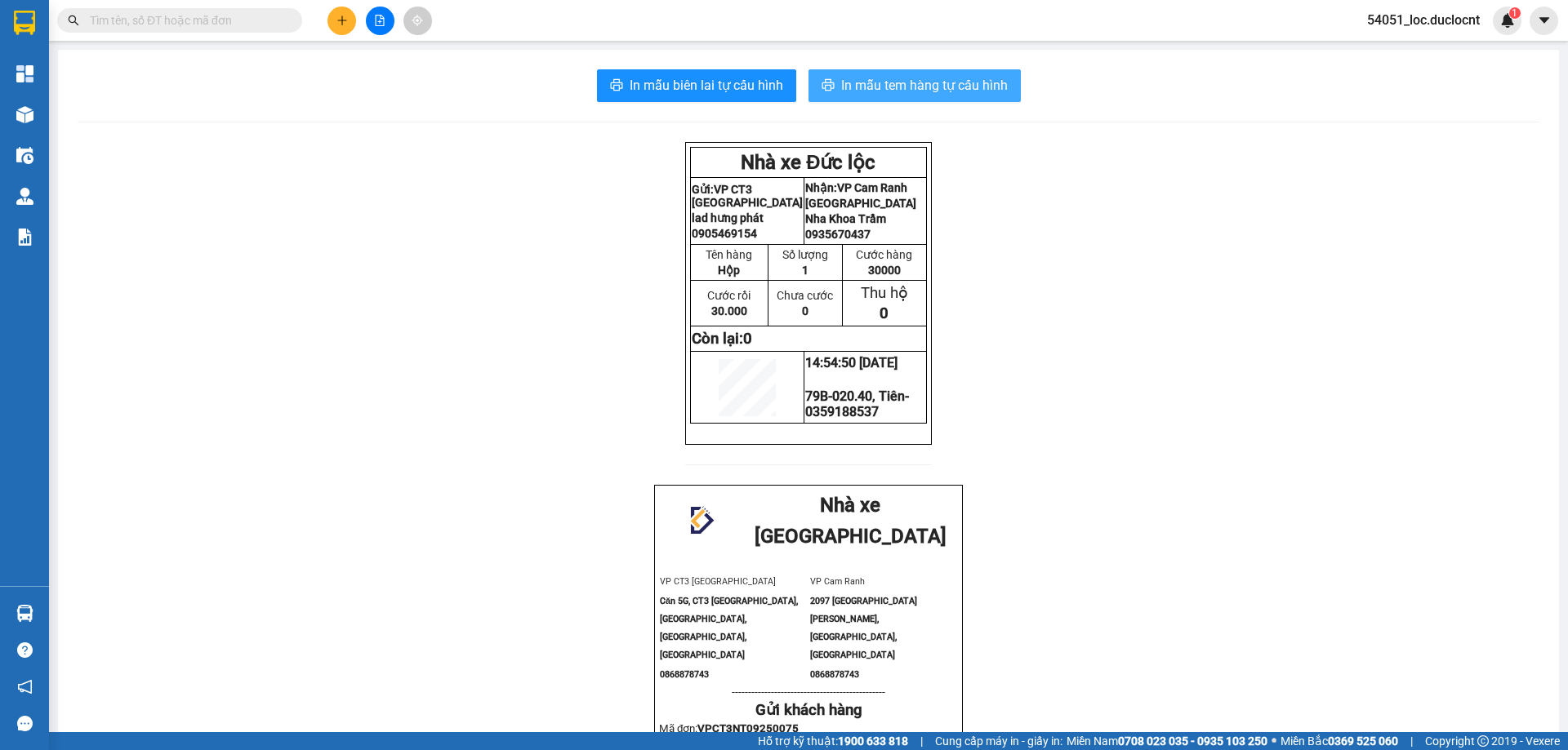
click at [979, 80] on span "In mẫu tem hàng tự cấu hình" at bounding box center [925, 85] width 167 height 20
click at [334, 18] on button at bounding box center [341, 20] width 29 height 29
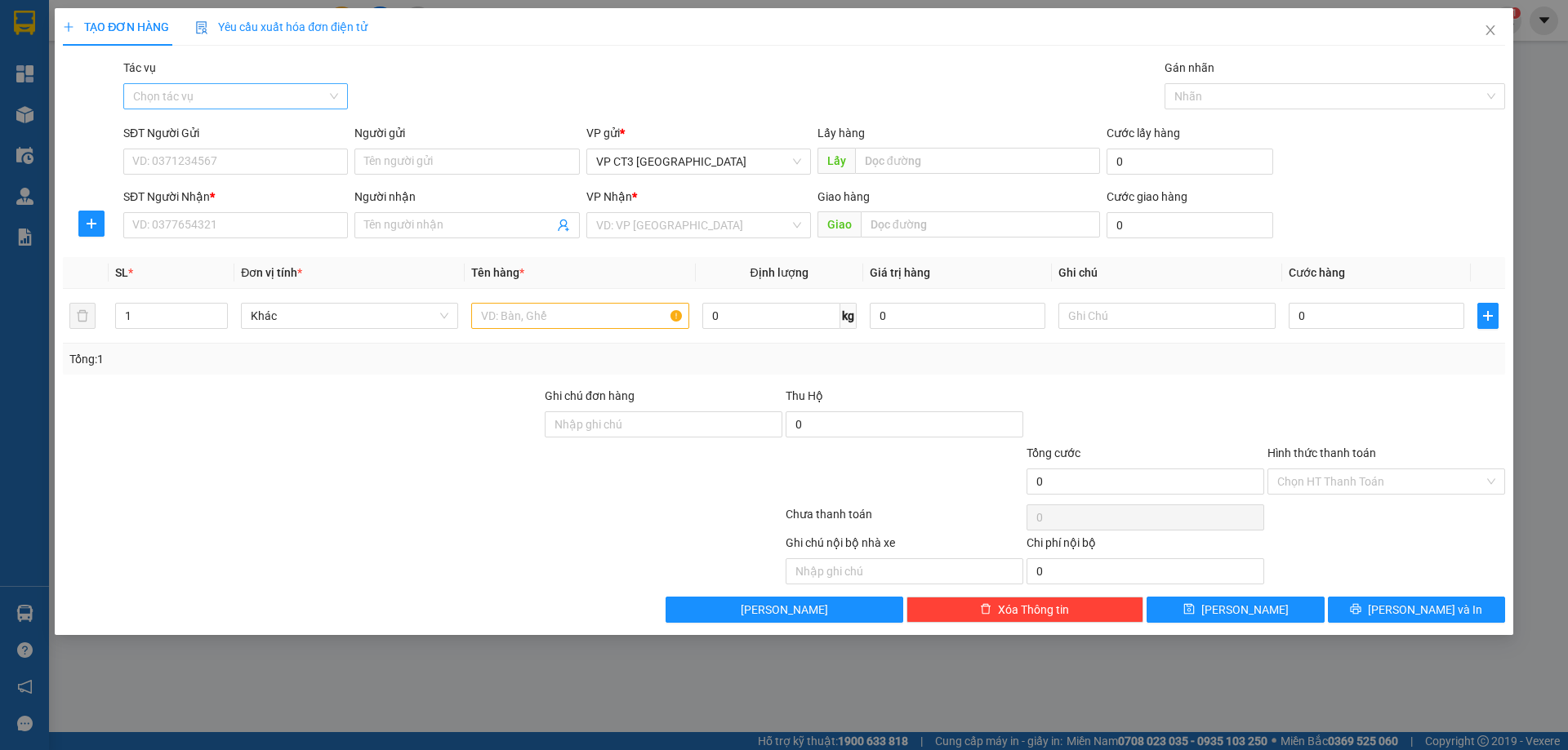
click at [266, 93] on input "Tác vụ" at bounding box center [230, 96] width 194 height 25
click at [253, 155] on div "Nhập hàng kho nhận" at bounding box center [236, 155] width 205 height 18
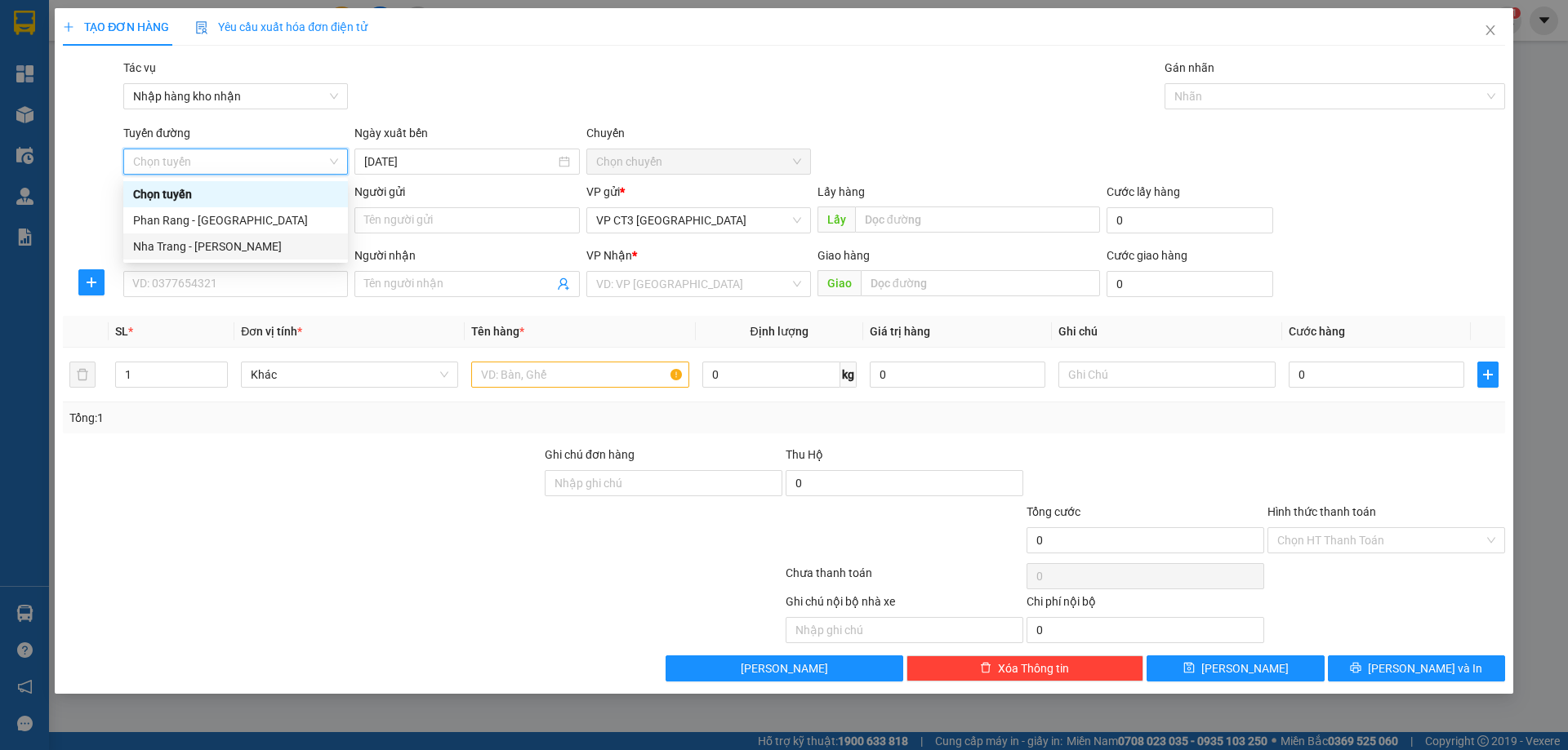
drag, startPoint x: 243, startPoint y: 241, endPoint x: 258, endPoint y: 239, distance: 15.1
click at [242, 242] on div "Nha Trang - [PERSON_NAME]" at bounding box center [236, 246] width 205 height 18
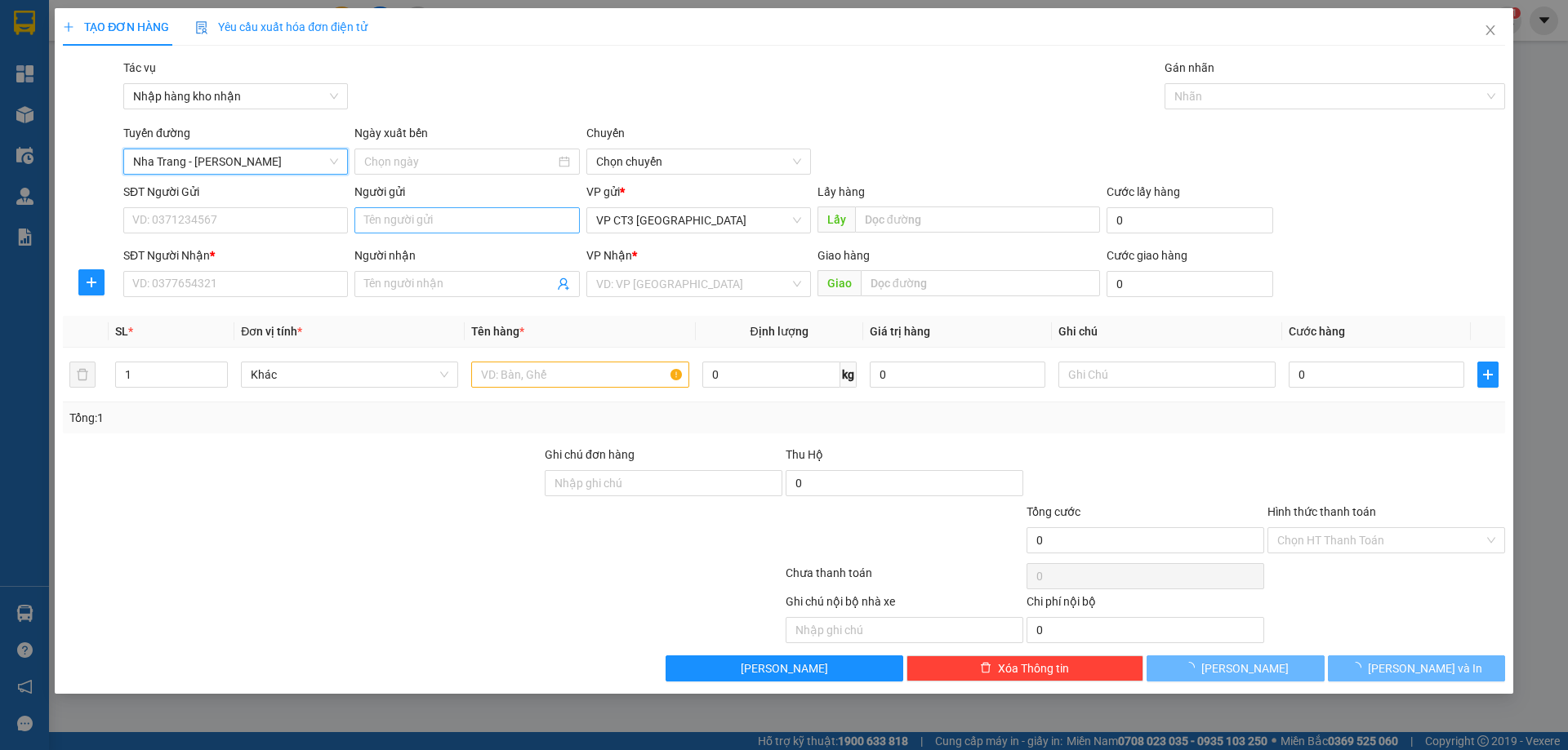
type input "[DATE]"
click at [1231, 80] on div "Gán nhãn" at bounding box center [1335, 71] width 340 height 25
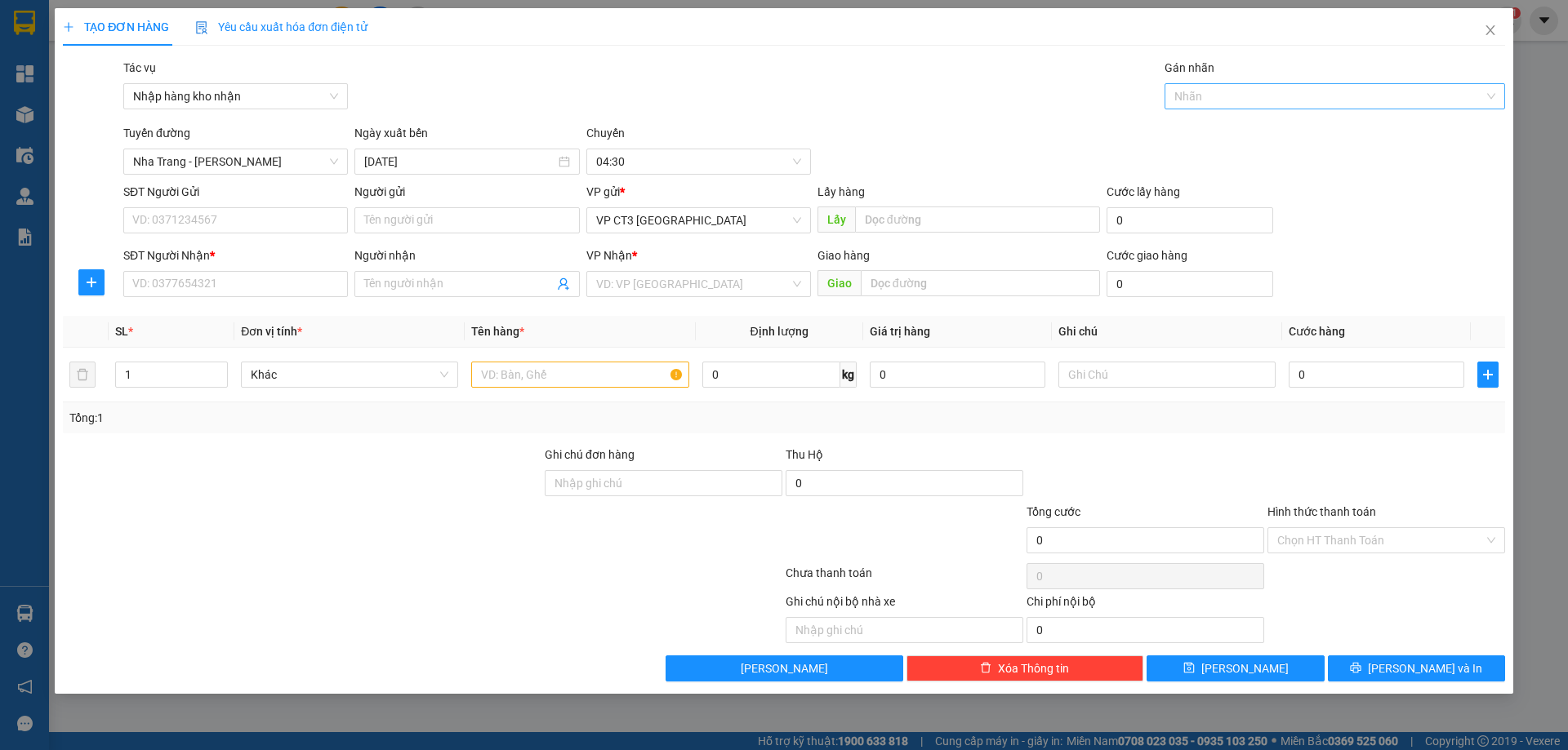
click at [1234, 96] on div at bounding box center [1327, 96] width 316 height 19
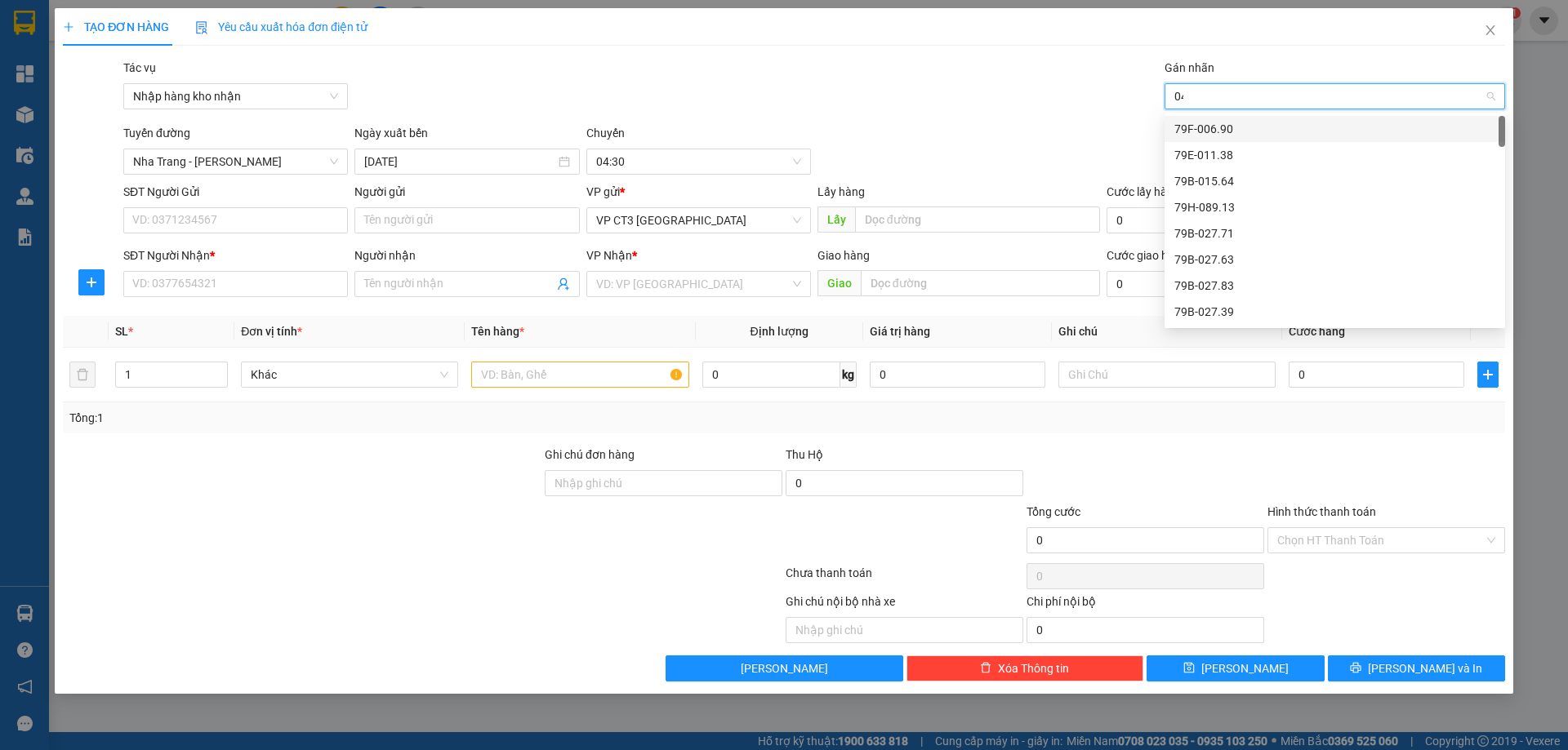
type input "040"
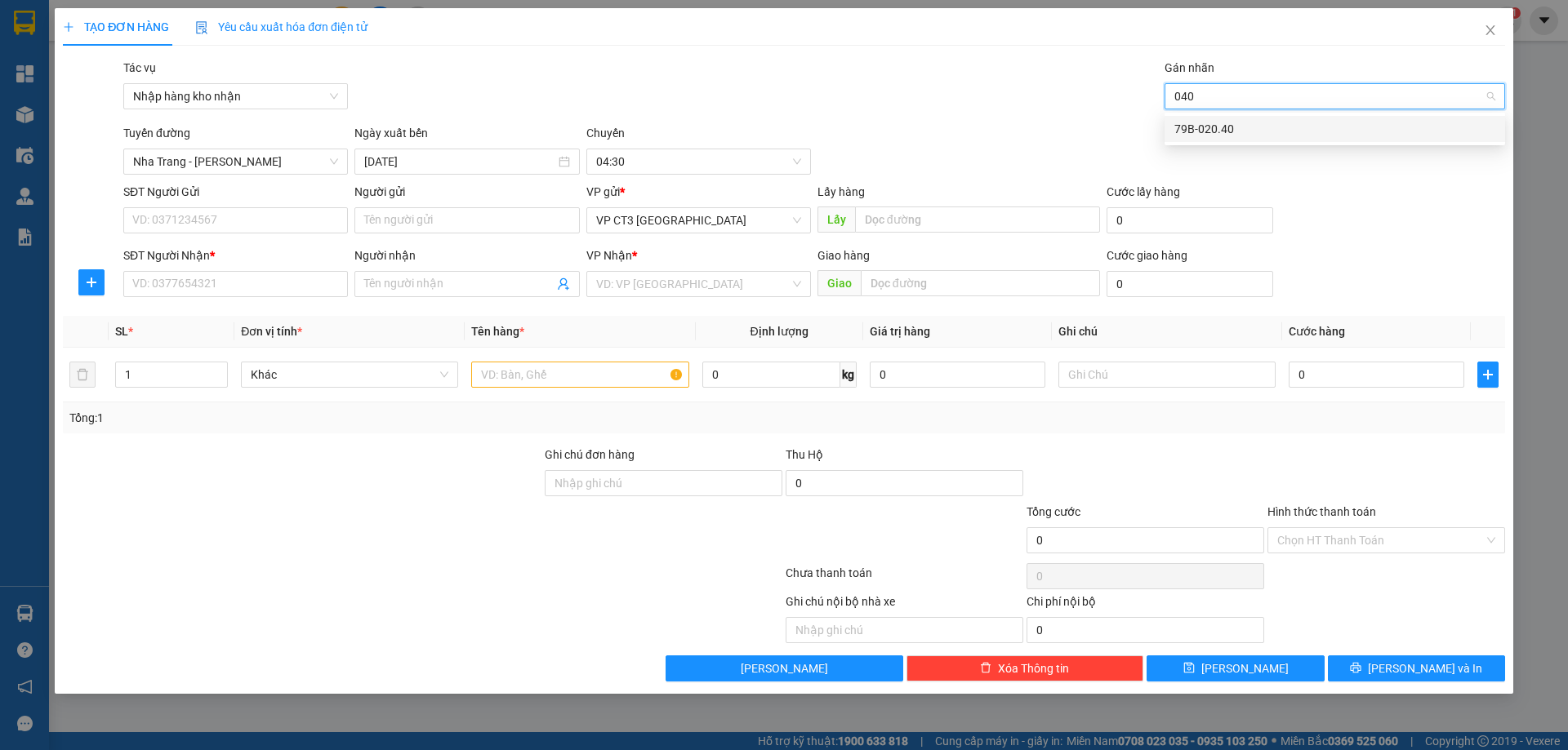
click at [1221, 126] on div "79B-020.40" at bounding box center [1335, 129] width 321 height 18
type input "Tiên"
click at [1272, 129] on div "Tiên- 0359188537" at bounding box center [1335, 129] width 321 height 18
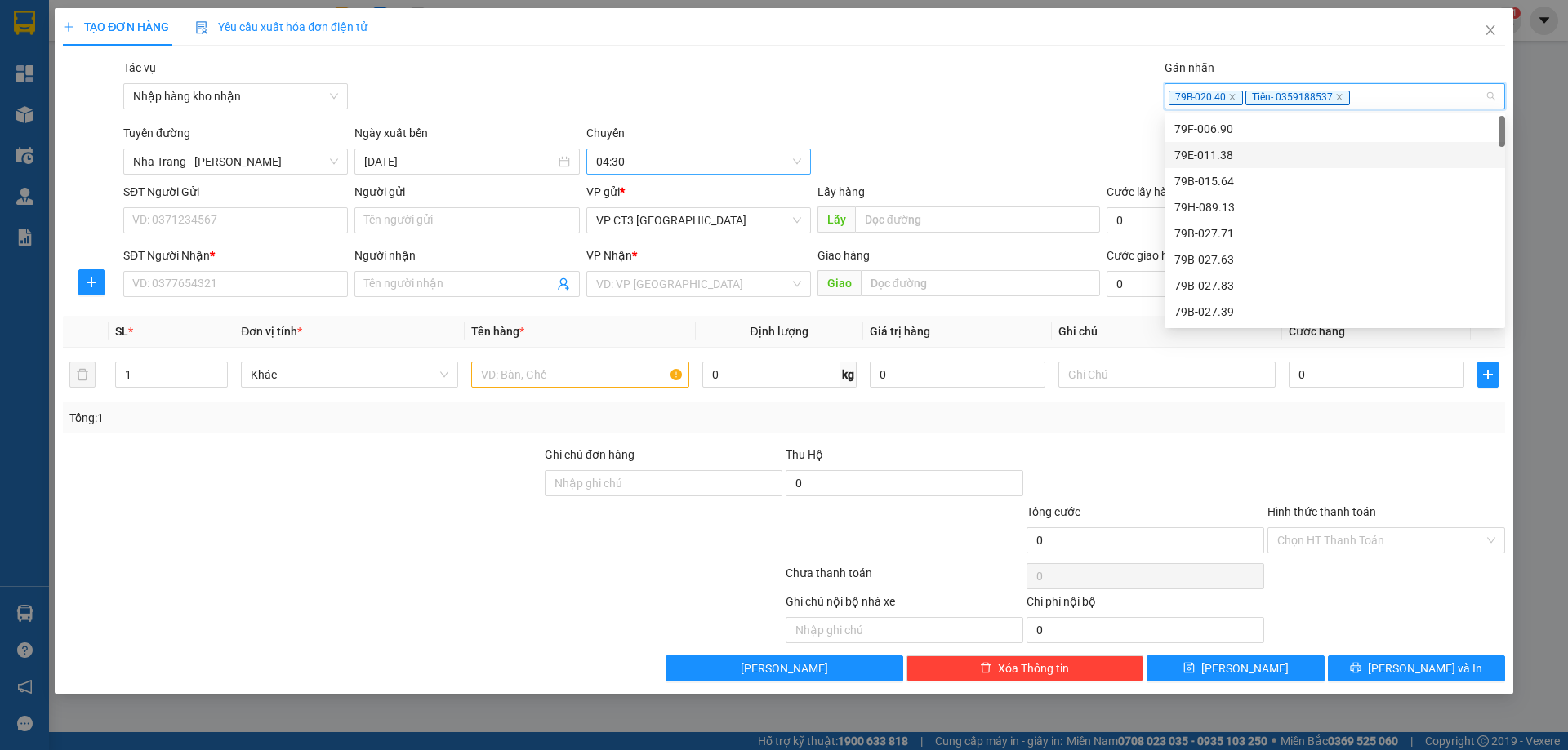
click at [718, 164] on span "04:30" at bounding box center [698, 161] width 205 height 25
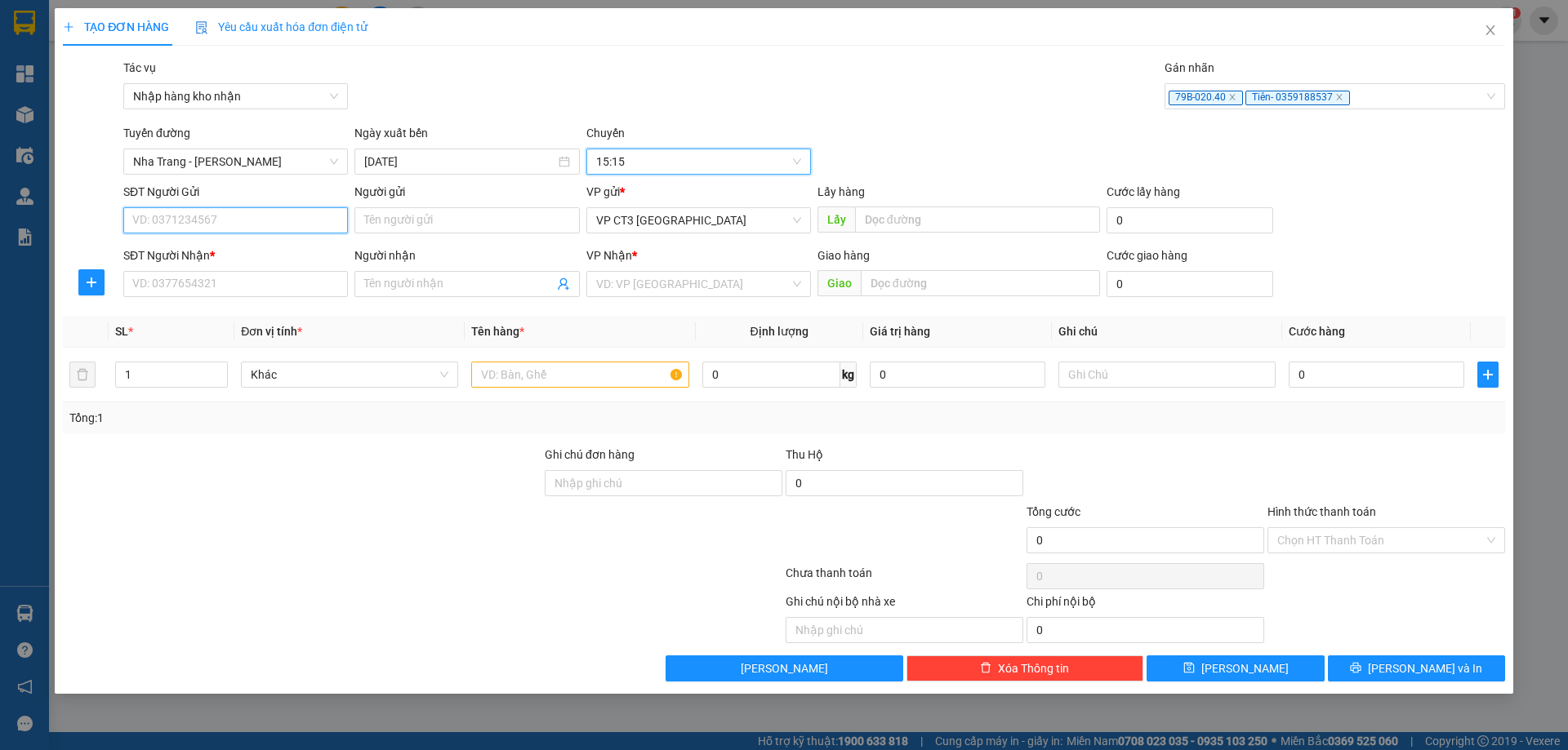
click at [311, 216] on input "SĐT Người Gửi" at bounding box center [236, 220] width 225 height 26
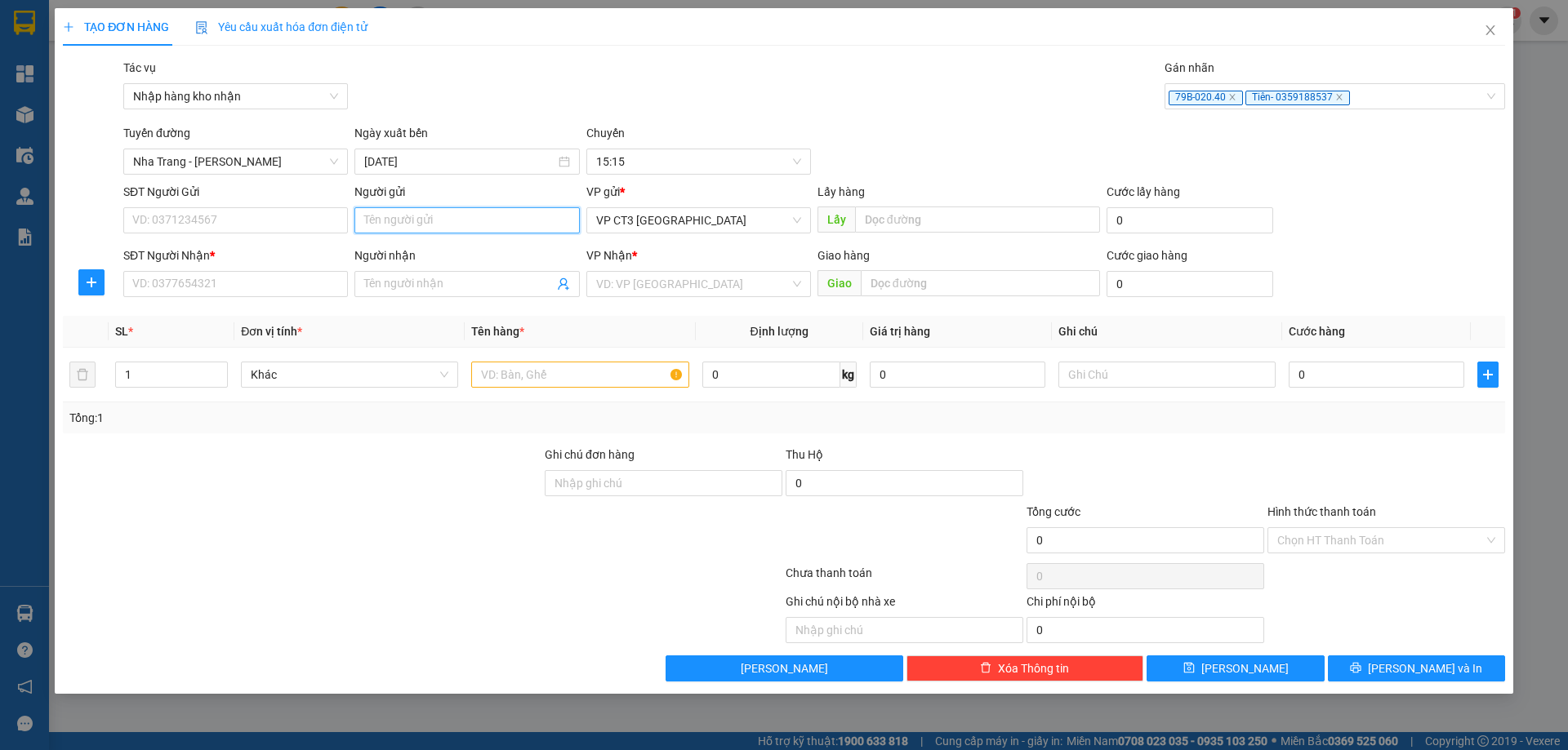
click at [384, 218] on input "Người gửi" at bounding box center [467, 220] width 225 height 26
type input "Thực phẩm"
click at [452, 254] on div "Thực Phẩm Sạch - 0973586436" at bounding box center [467, 253] width 205 height 18
type input "0973586436"
type input "Thực Phẩm Sạch"
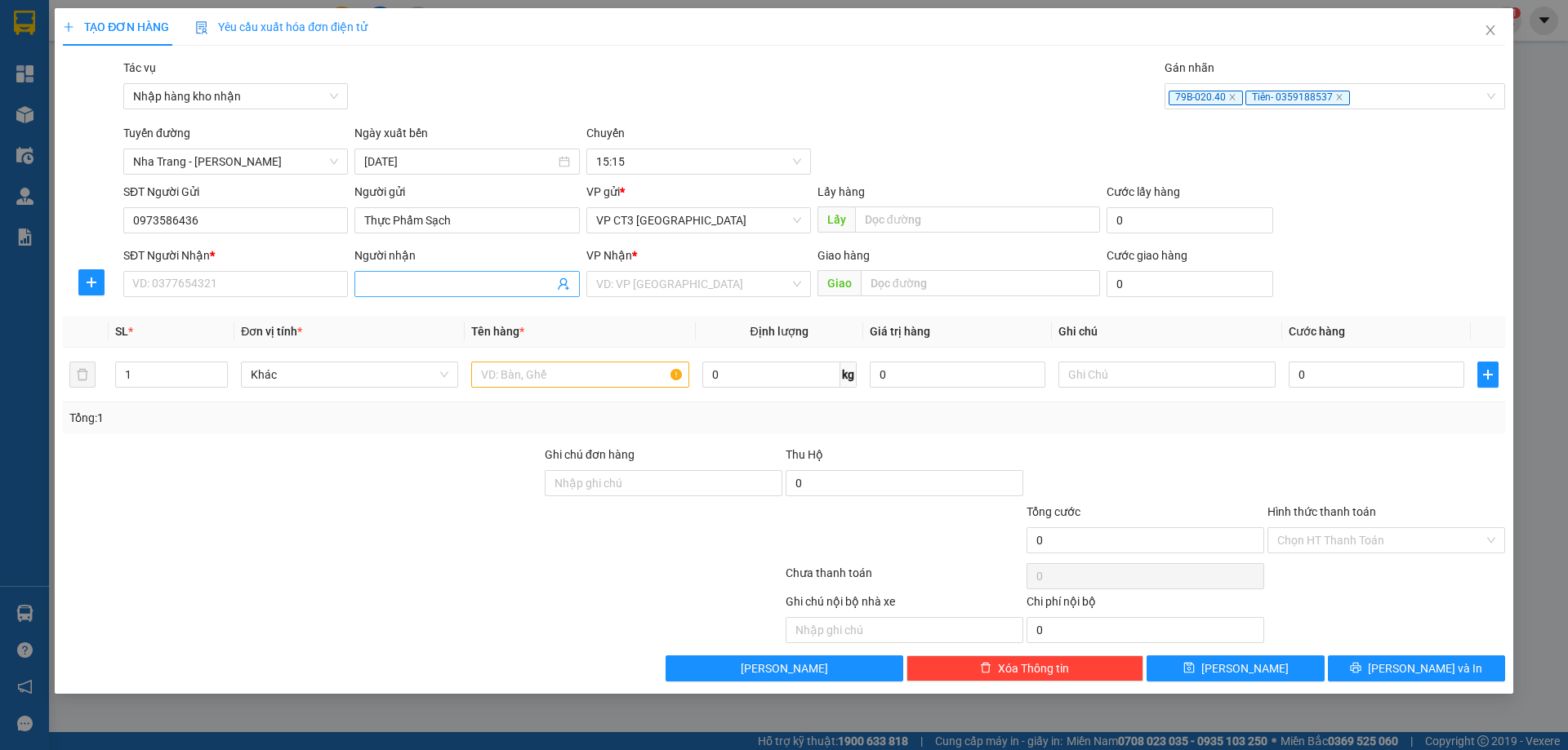
click at [419, 289] on input "Người nhận" at bounding box center [458, 284] width 189 height 18
type input "Mochi"
click at [464, 311] on div "nhà hàng mochi - 0708716647" at bounding box center [467, 317] width 205 height 18
type input "0708716647"
type input "nhà hàng mochi"
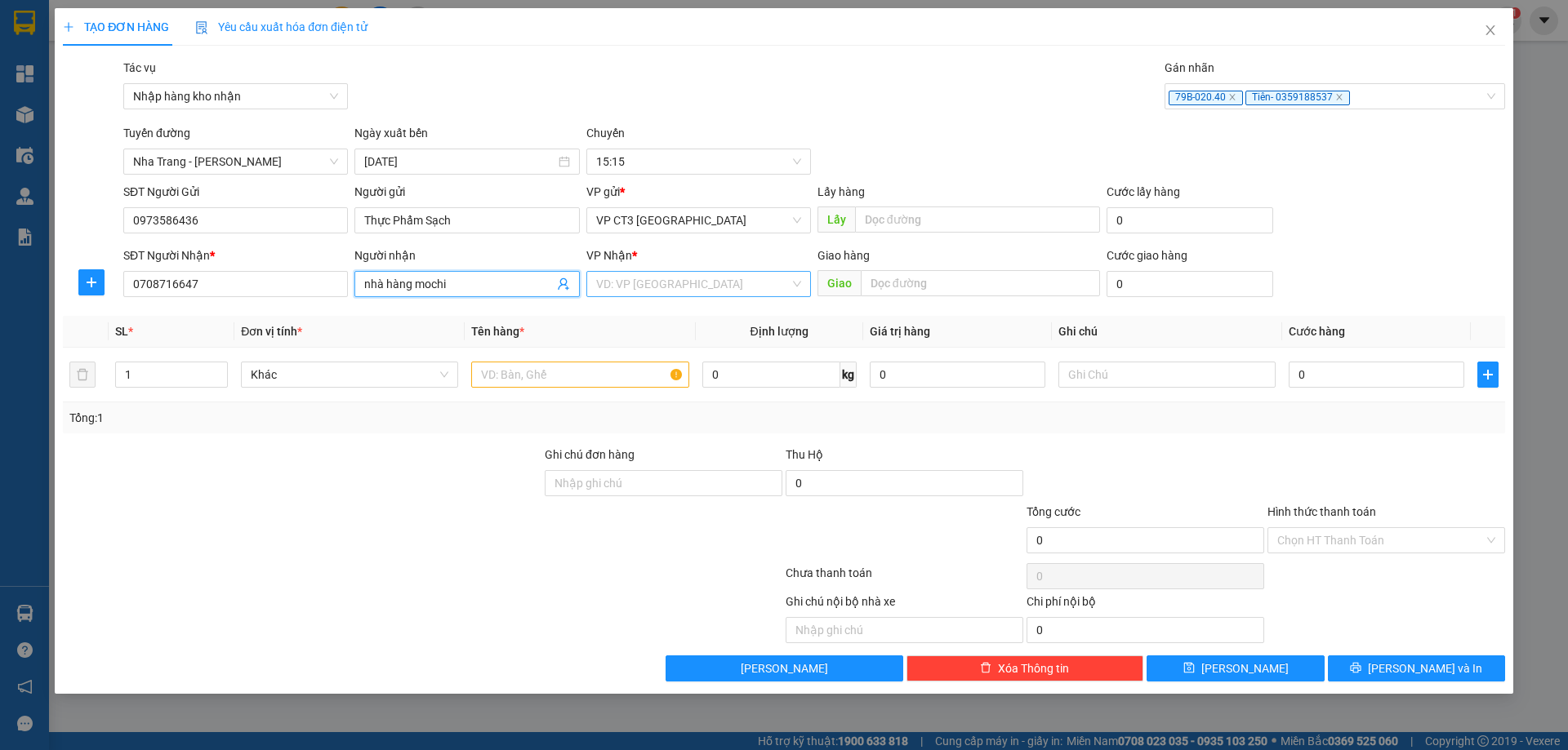
click at [645, 285] on input "search" at bounding box center [692, 284] width 194 height 25
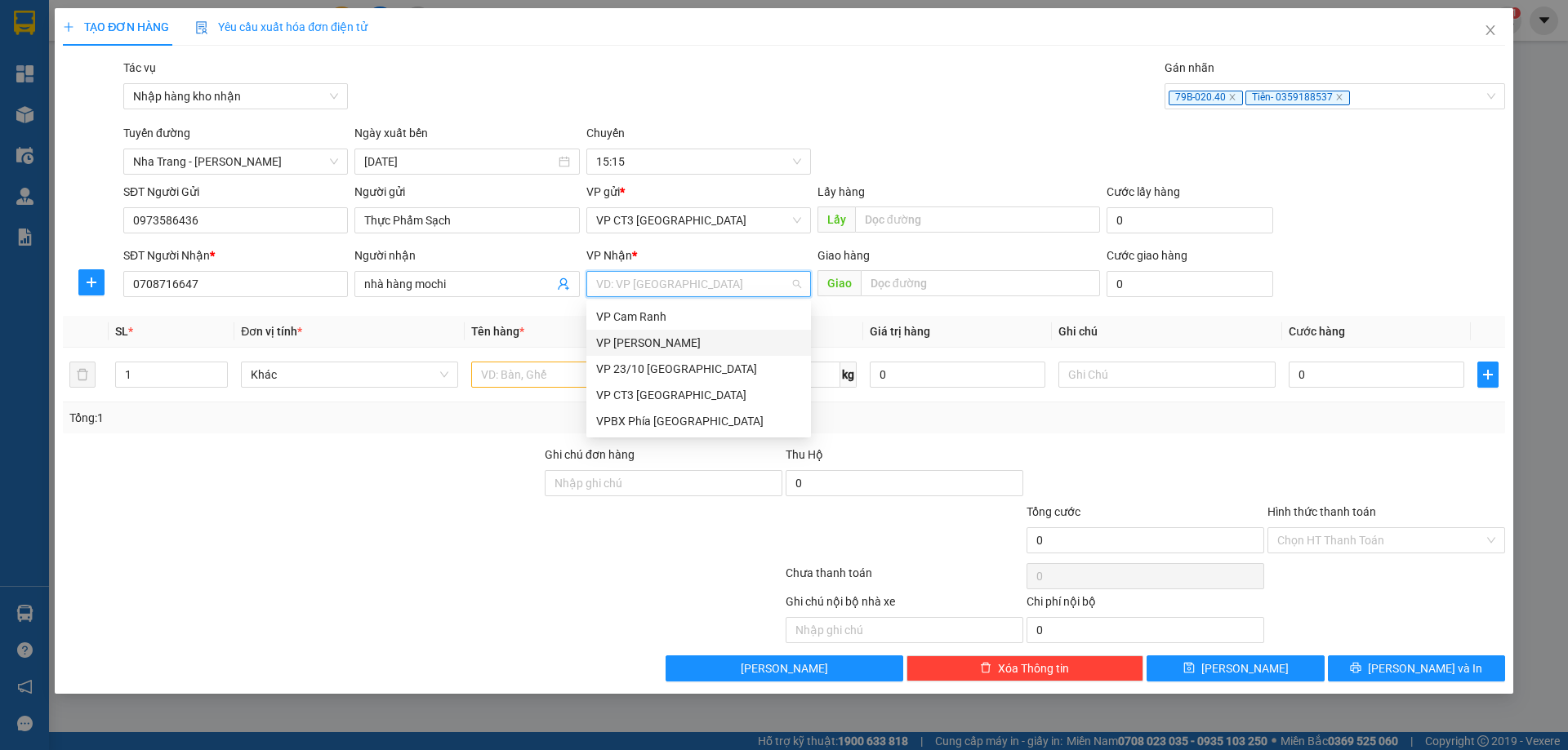
click at [664, 340] on div "VP [PERSON_NAME]" at bounding box center [698, 343] width 205 height 18
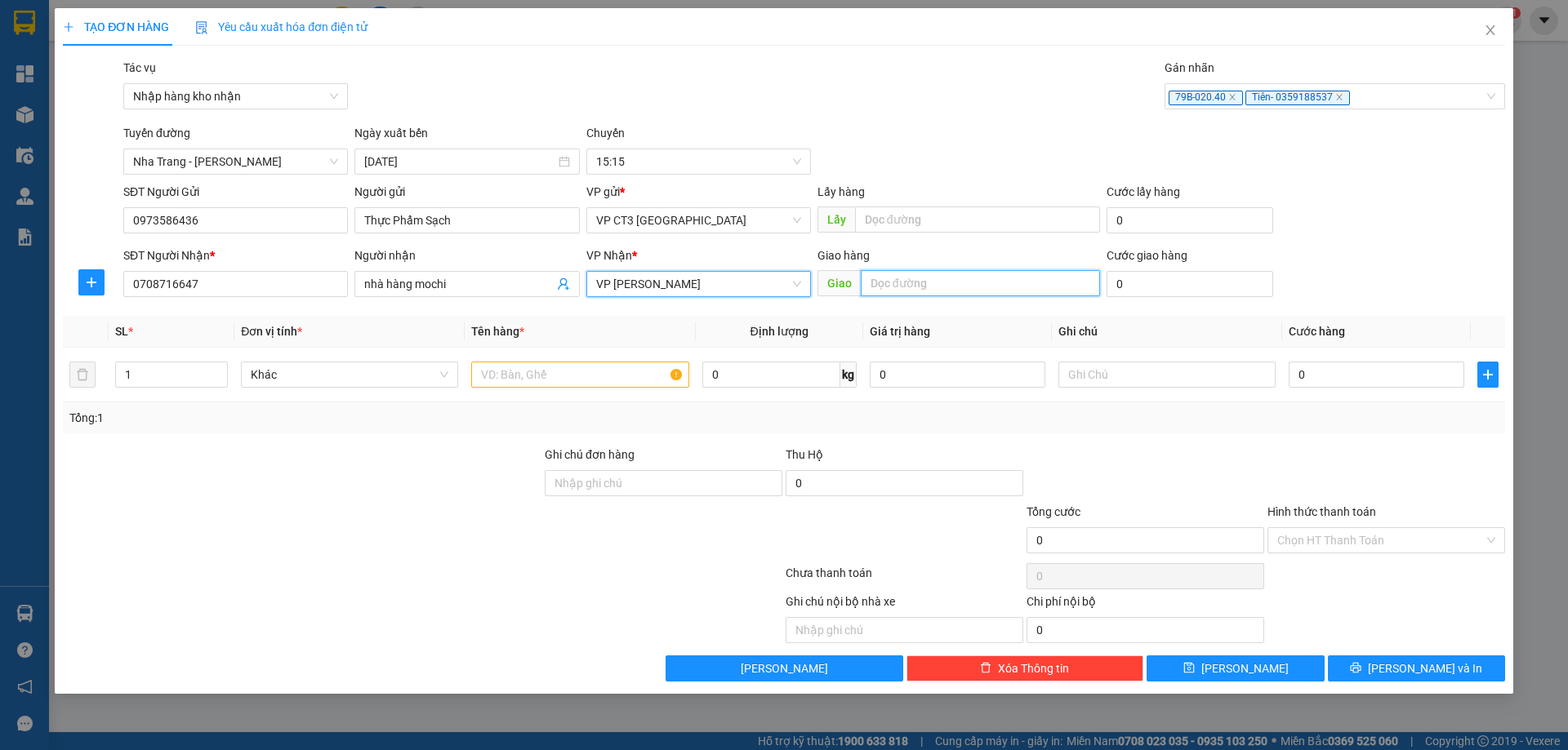
click at [979, 287] on input "text" at bounding box center [980, 283] width 240 height 26
type input "[PERSON_NAME]"
click at [589, 371] on input "text" at bounding box center [580, 375] width 218 height 26
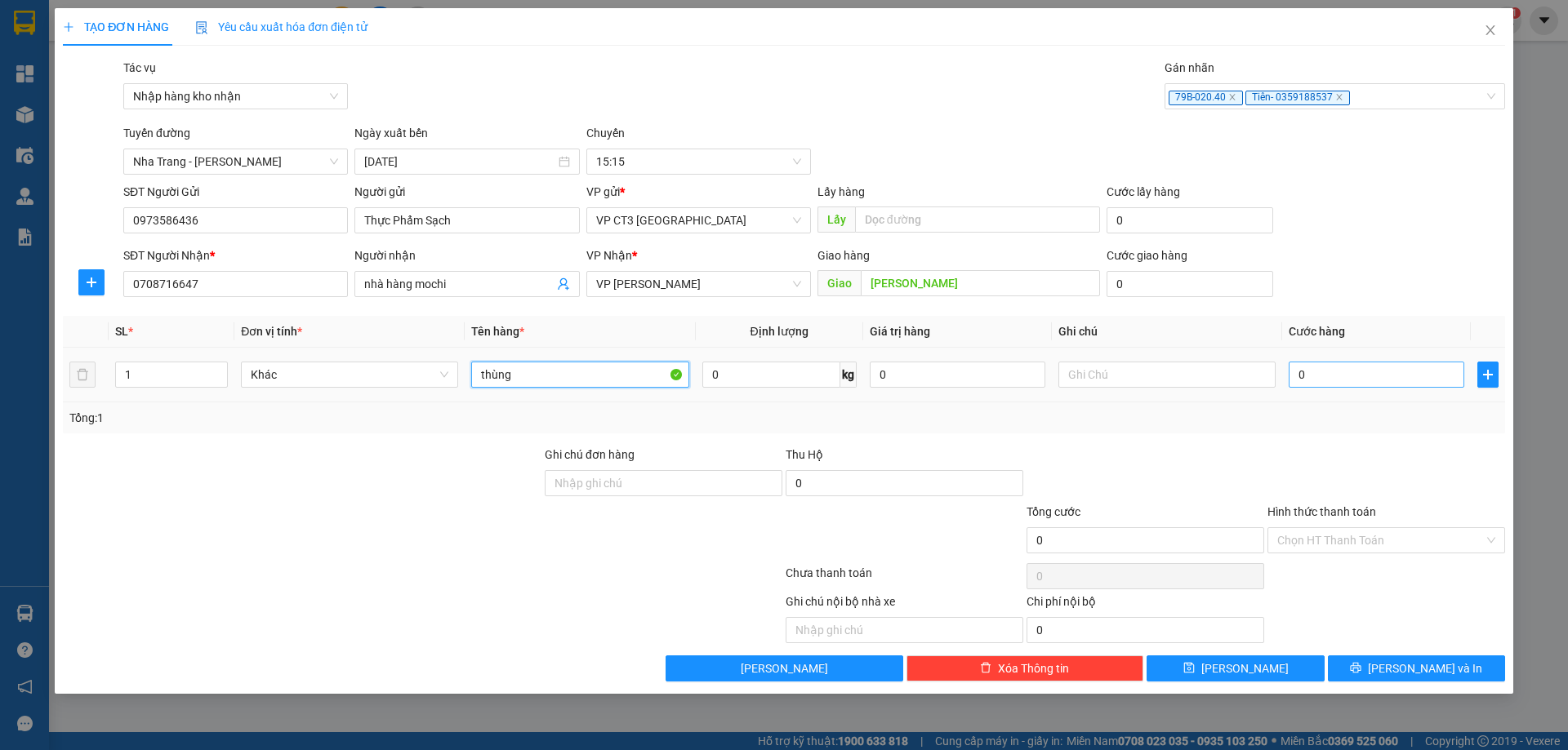
type input "thùng"
click at [1337, 385] on input "0" at bounding box center [1377, 375] width 175 height 26
type input "4"
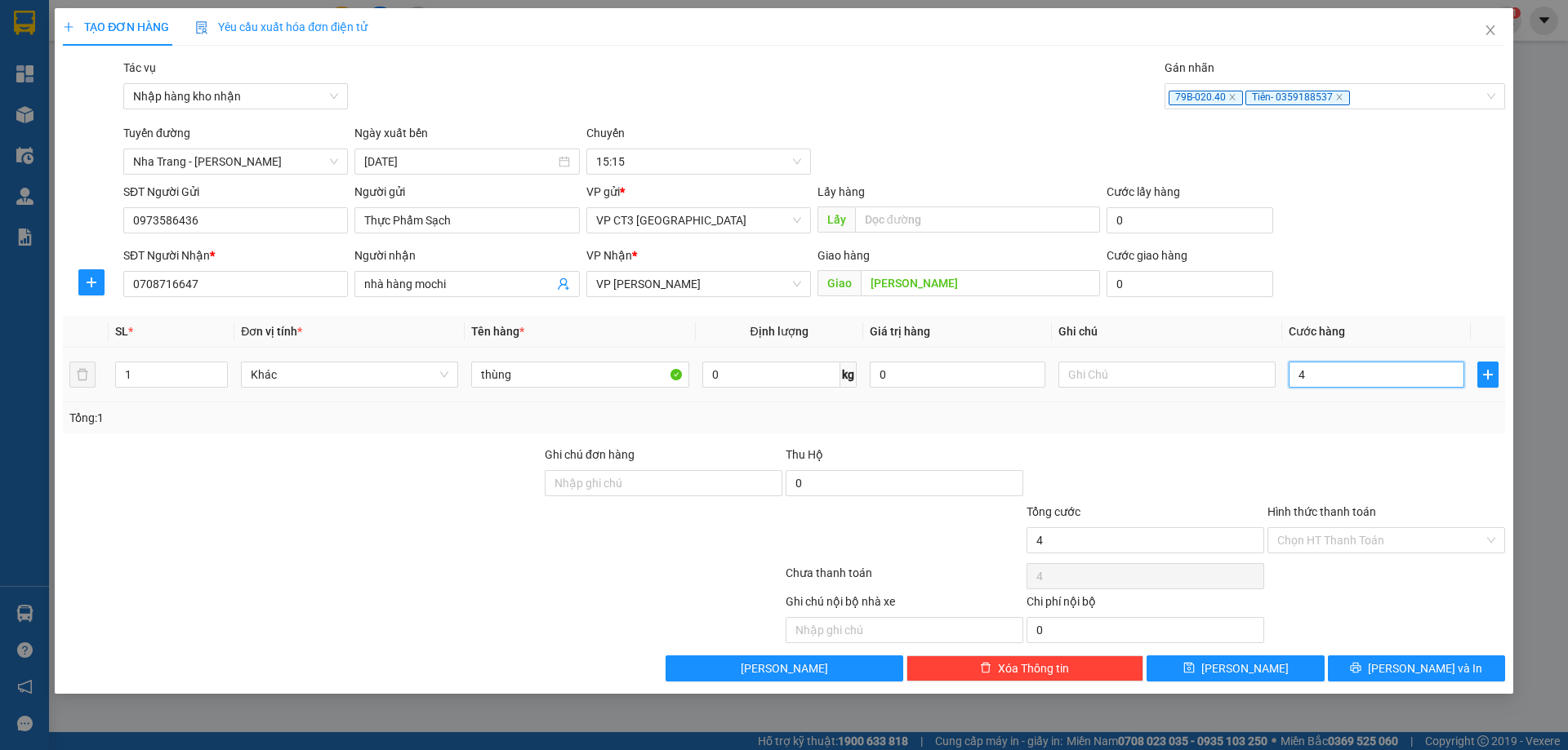
type input "40"
type input "400"
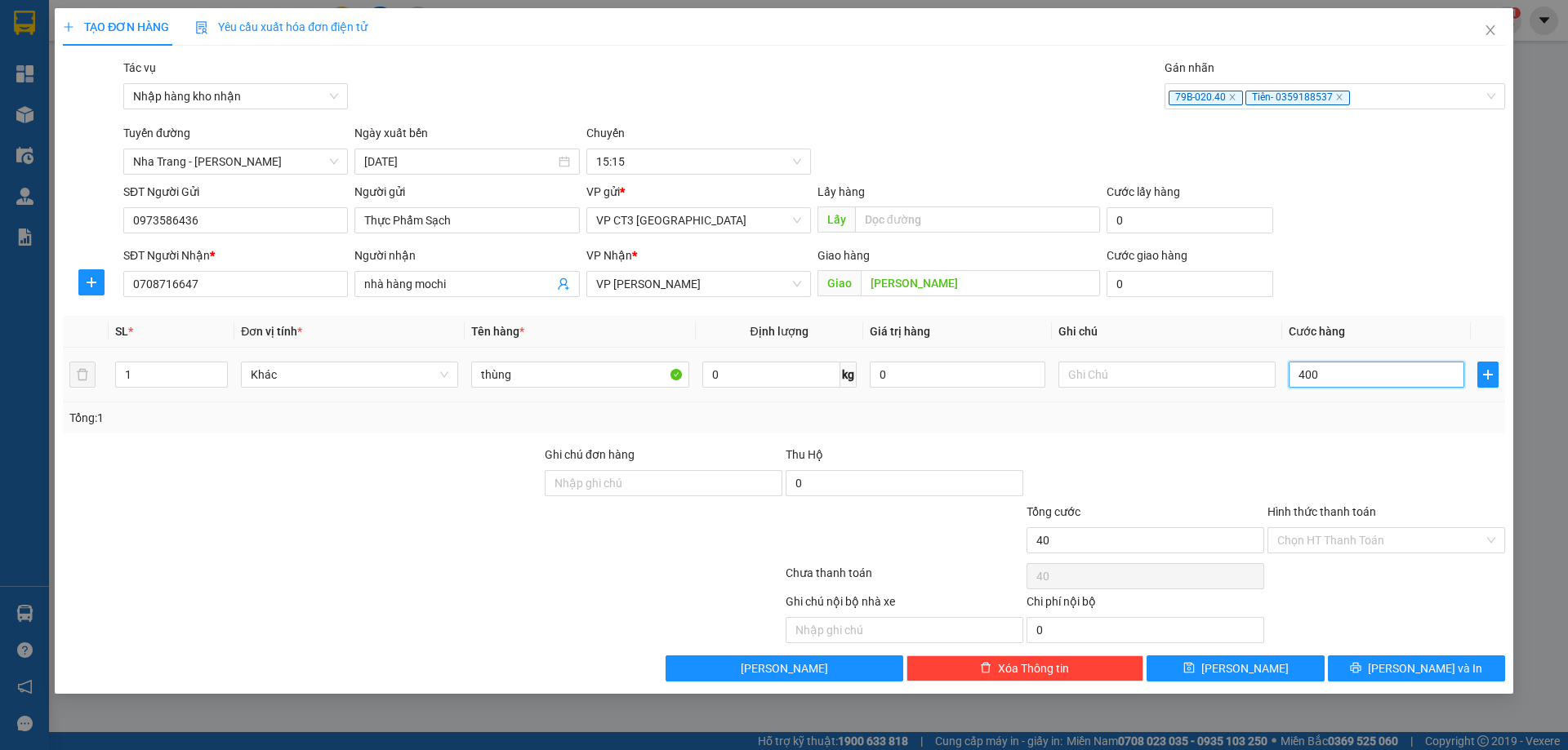
type input "400"
type input "4.000"
type input "40.000"
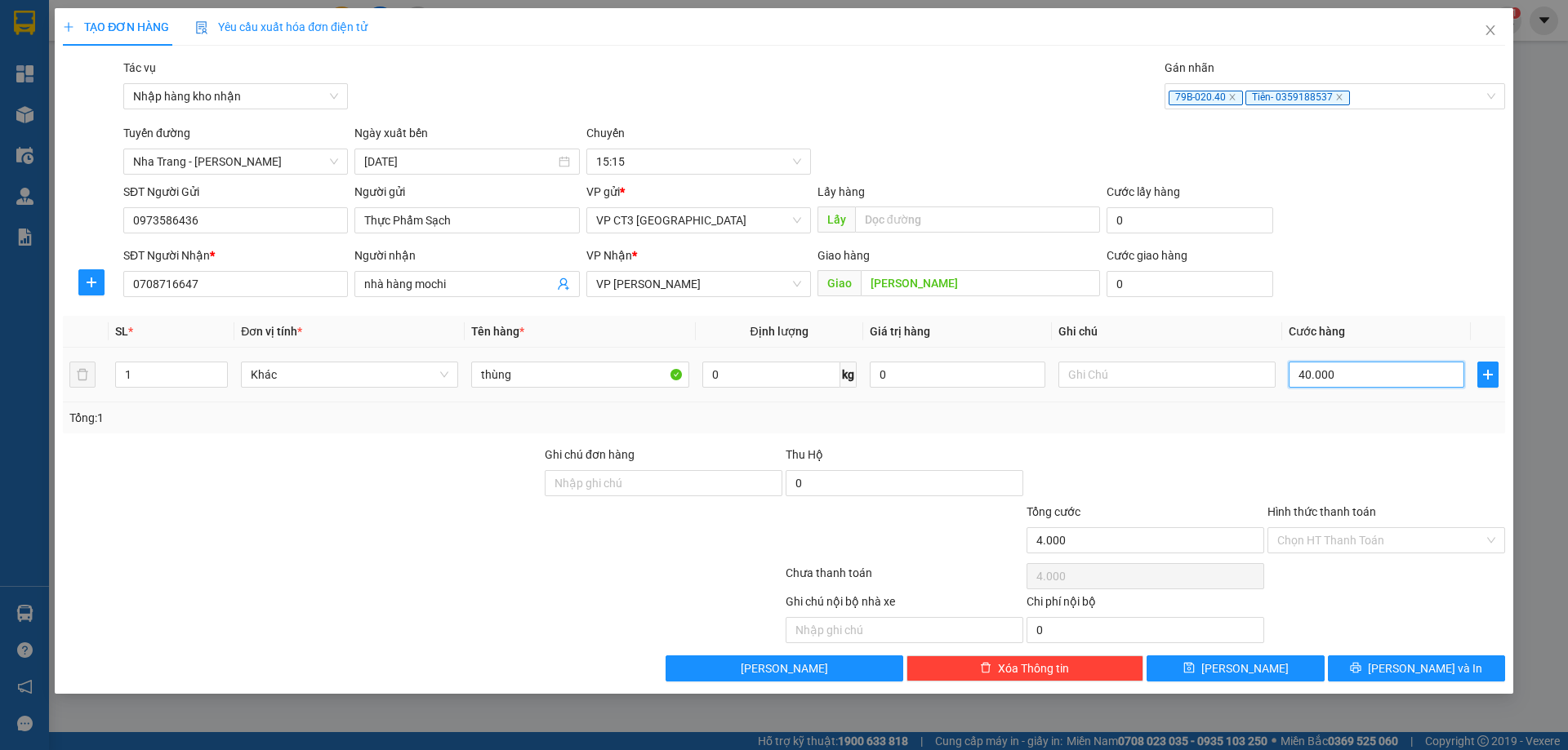
type input "40.000"
click at [1369, 540] on input "Hình thức thanh toán" at bounding box center [1380, 540] width 206 height 25
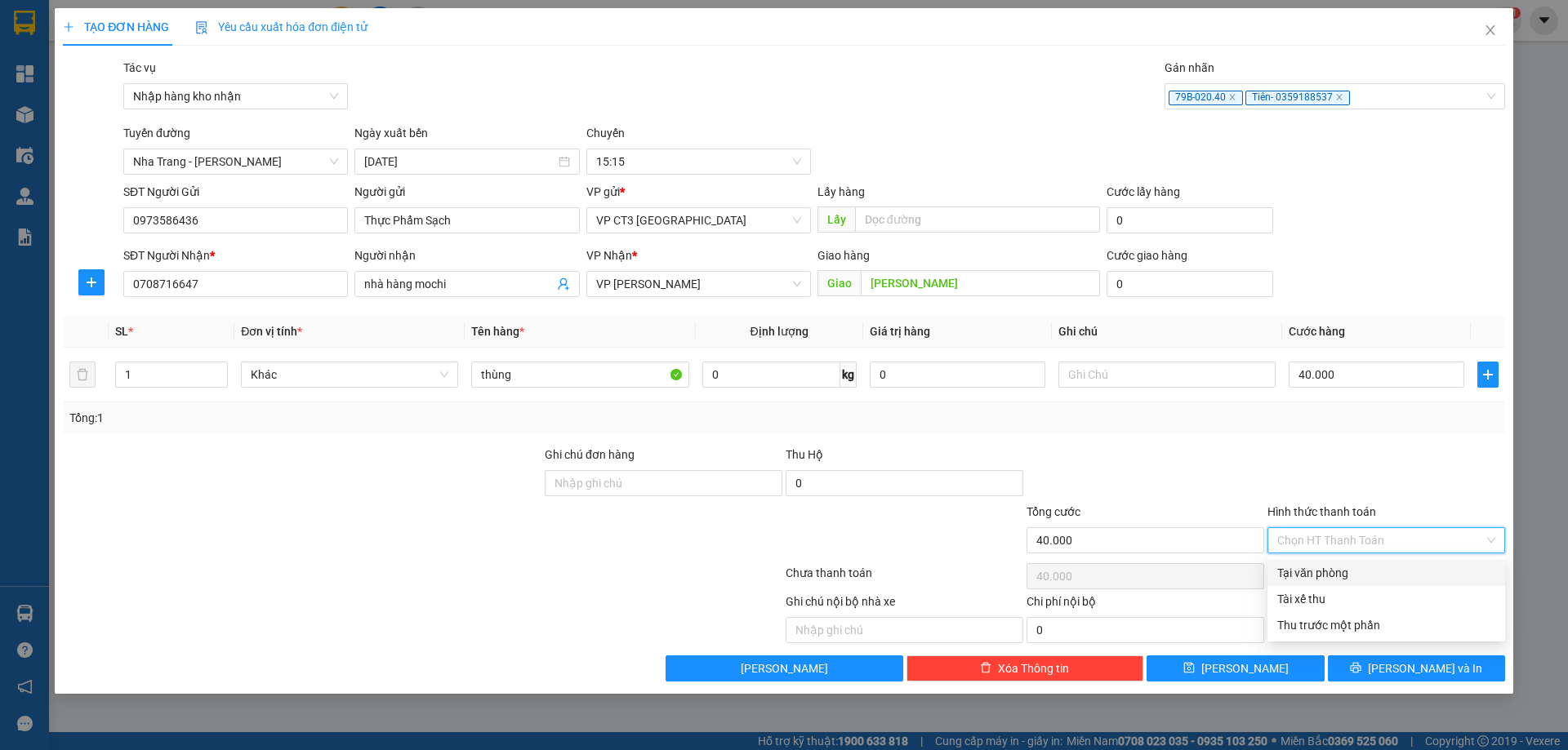
click at [1371, 578] on div "Tại văn phòng" at bounding box center [1386, 573] width 218 height 18
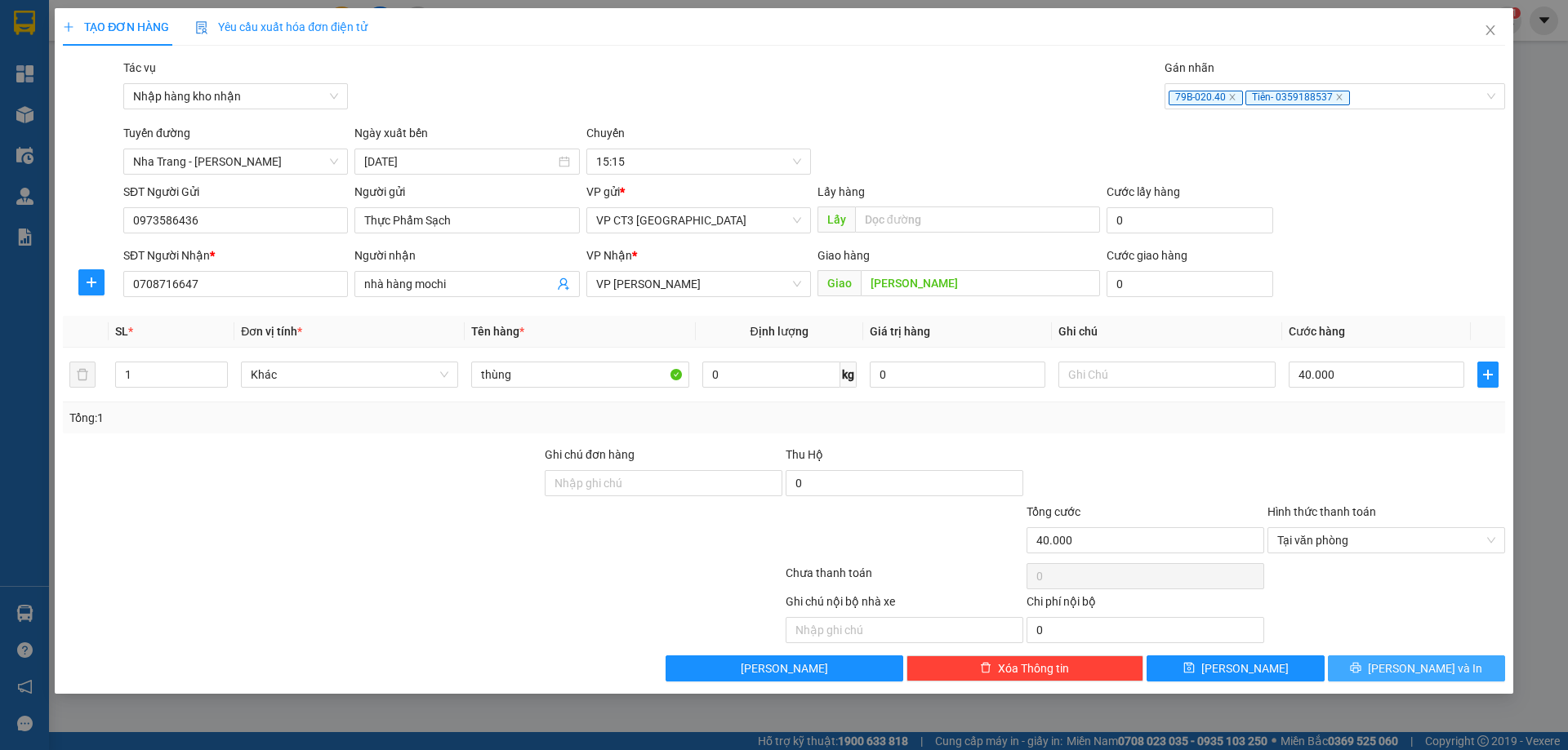
click at [1413, 669] on span "[PERSON_NAME] và In" at bounding box center [1425, 668] width 114 height 18
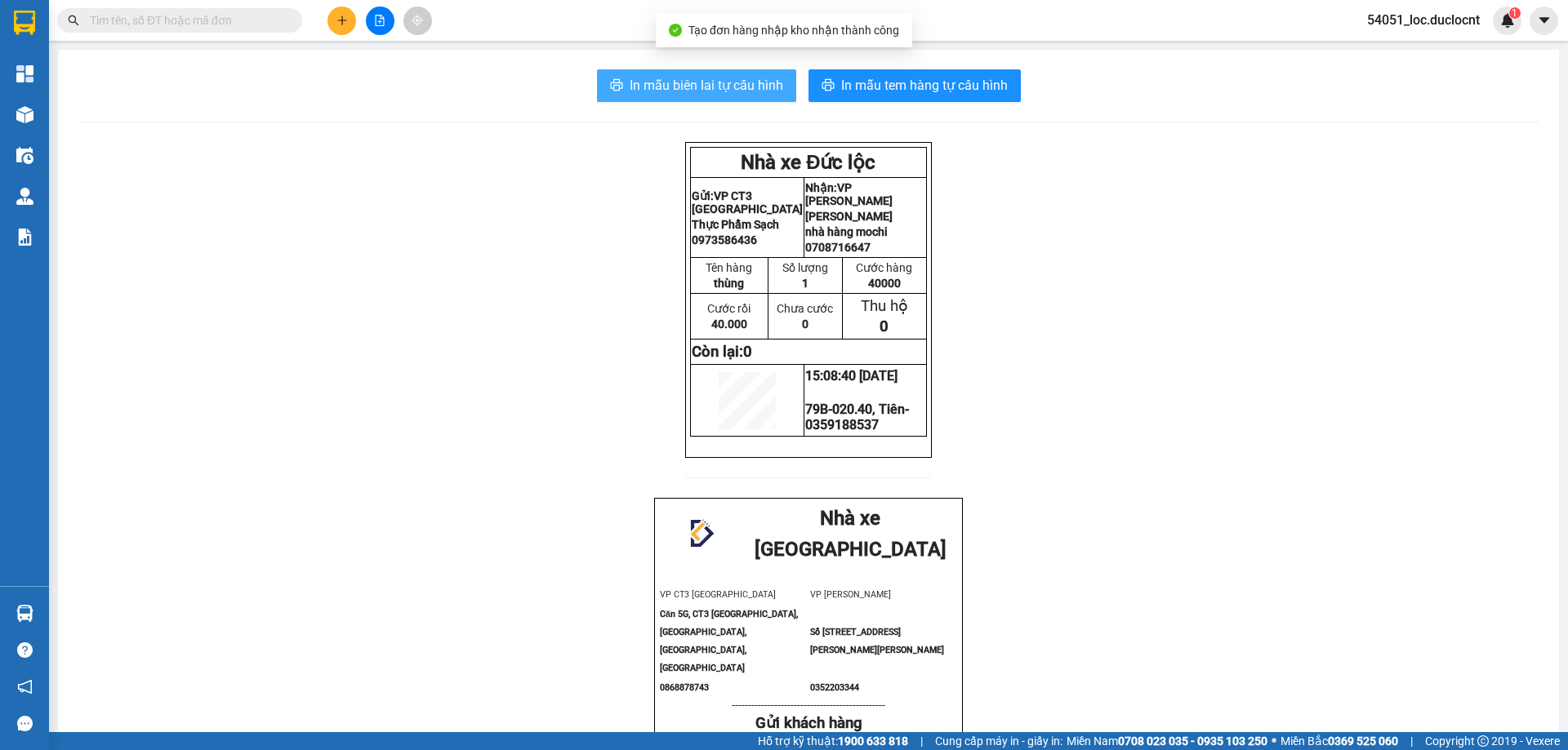
click at [751, 90] on span "In mẫu biên lai tự cấu hình" at bounding box center [706, 85] width 154 height 20
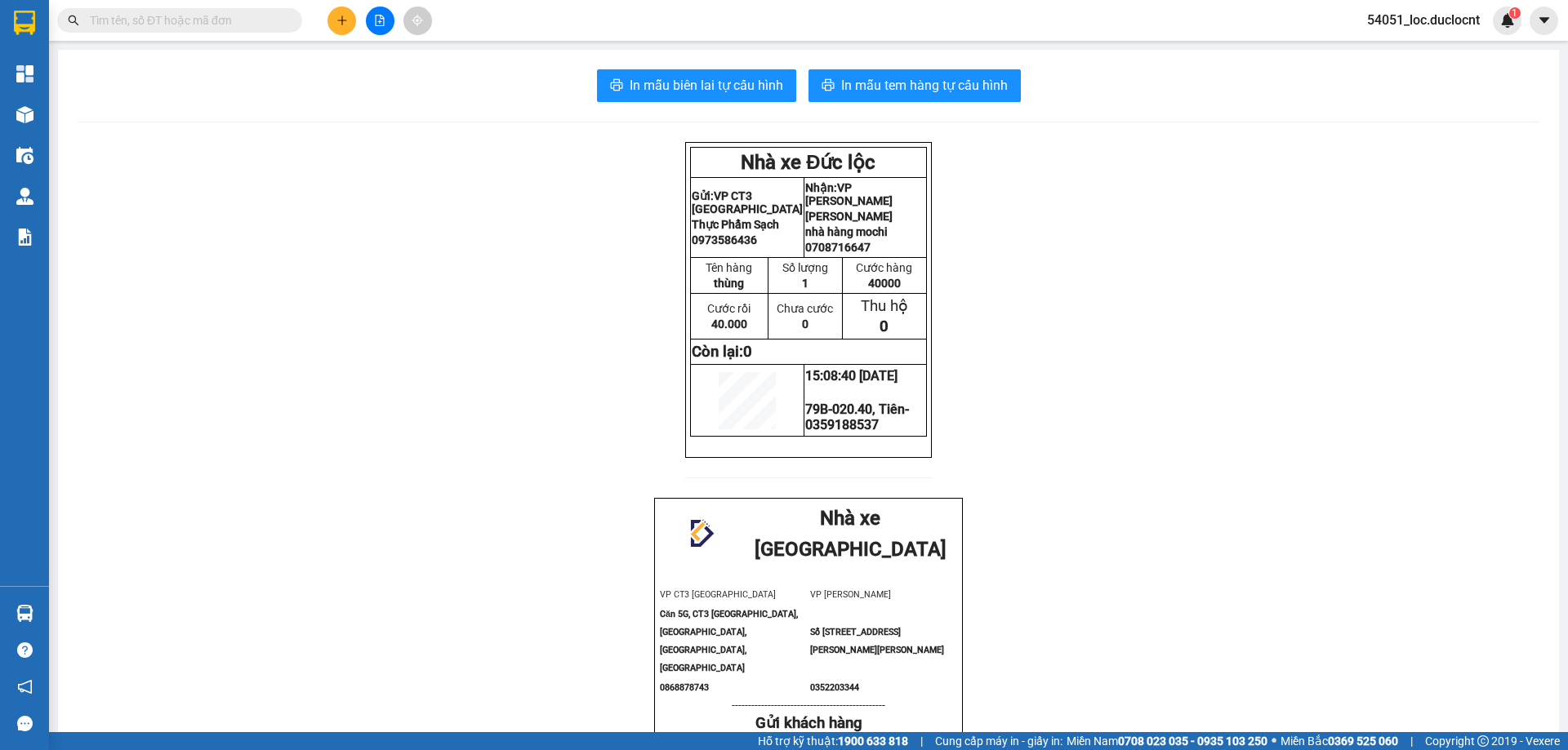
click at [868, 67] on div "In mẫu biên lai tự cấu hình In mẫu tem hàng tự cấu hình Nhà xe Đức lộc Gửi: VP …" at bounding box center [808, 629] width 1501 height 1158
click at [868, 76] on span "In mẫu tem hàng tự cấu hình" at bounding box center [925, 85] width 167 height 20
